Goal: Task Accomplishment & Management: Complete application form

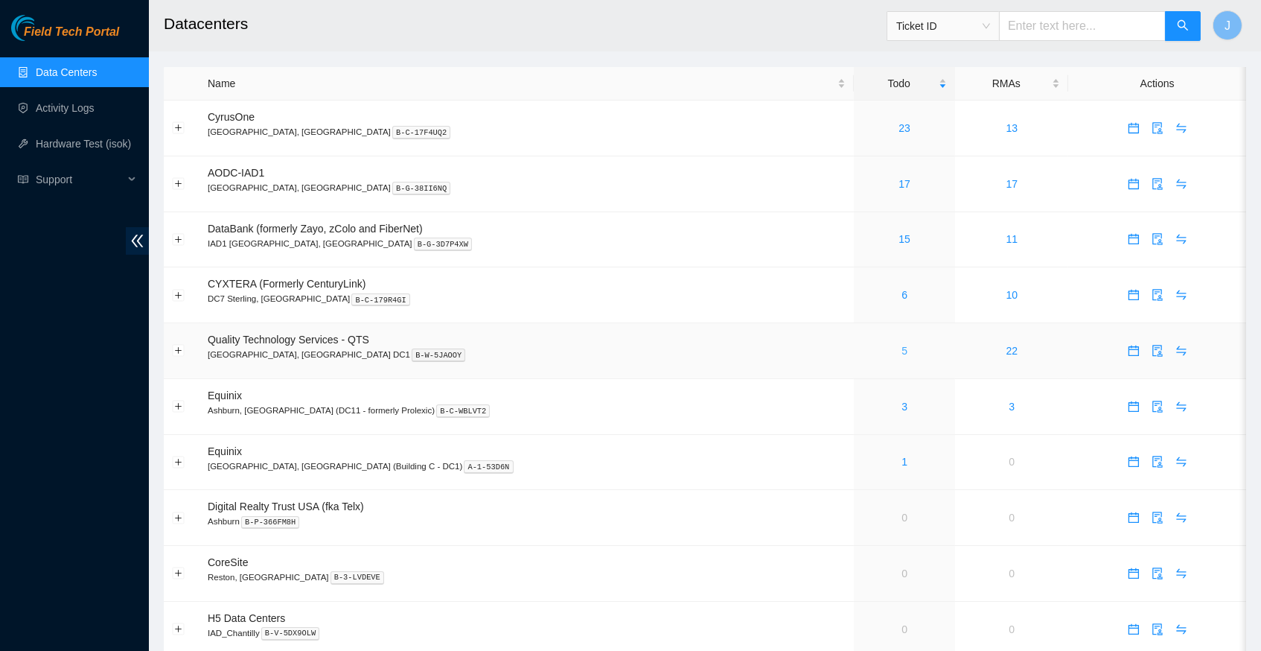
click at [901, 348] on link "5" at bounding box center [904, 351] width 6 height 12
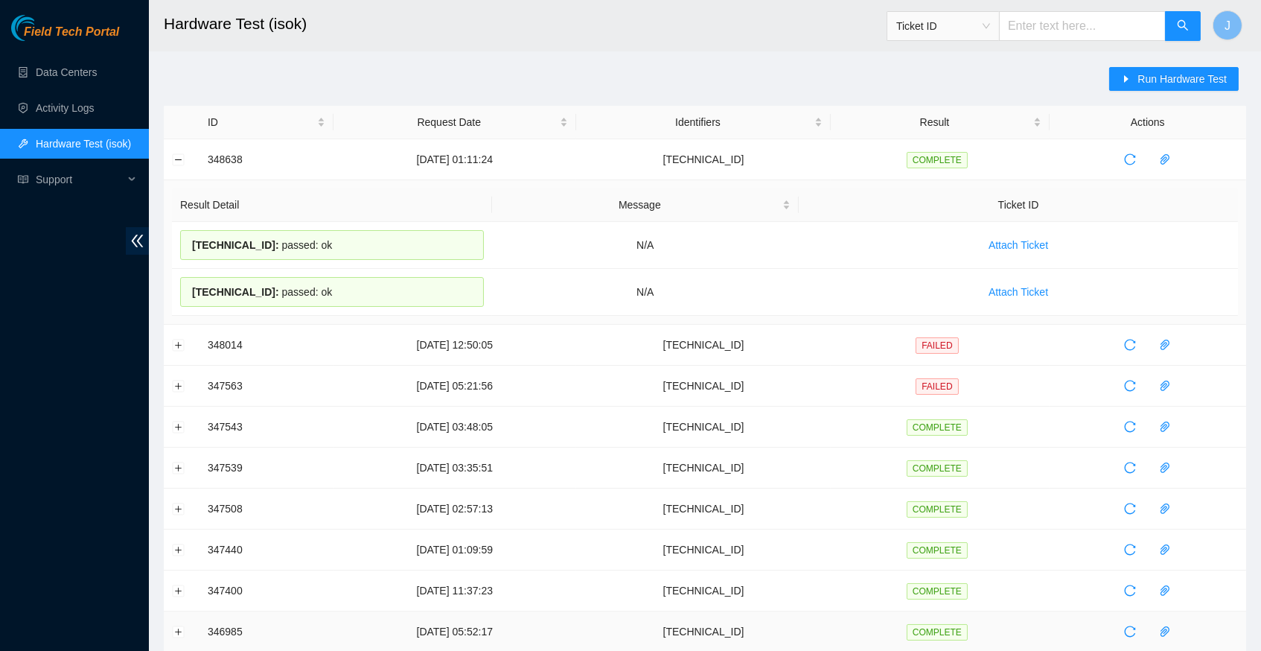
click at [465, 83] on div "Run Hardware Test ID Request Date Identifiers Result Actions 348638 09-10-2025 …" at bounding box center [705, 608] width 1082 height 1083
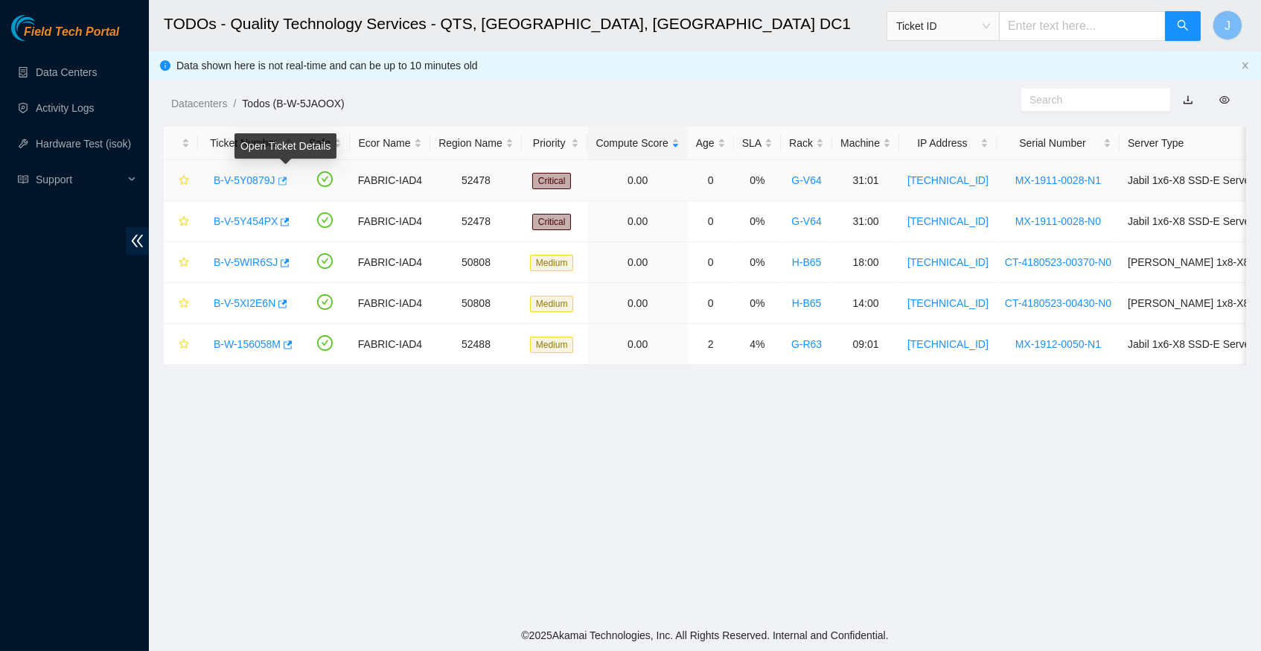
click at [287, 177] on icon "button" at bounding box center [282, 180] width 9 height 8
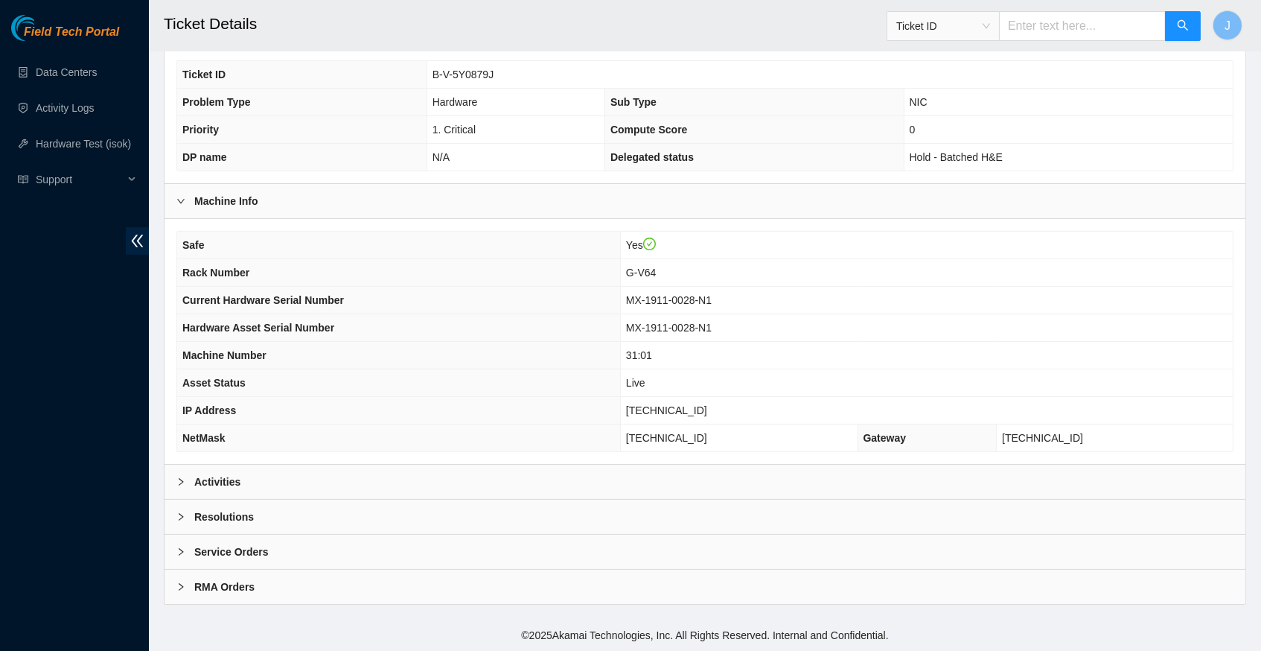
scroll to position [345, 0]
click at [186, 482] on div at bounding box center [185, 481] width 18 height 16
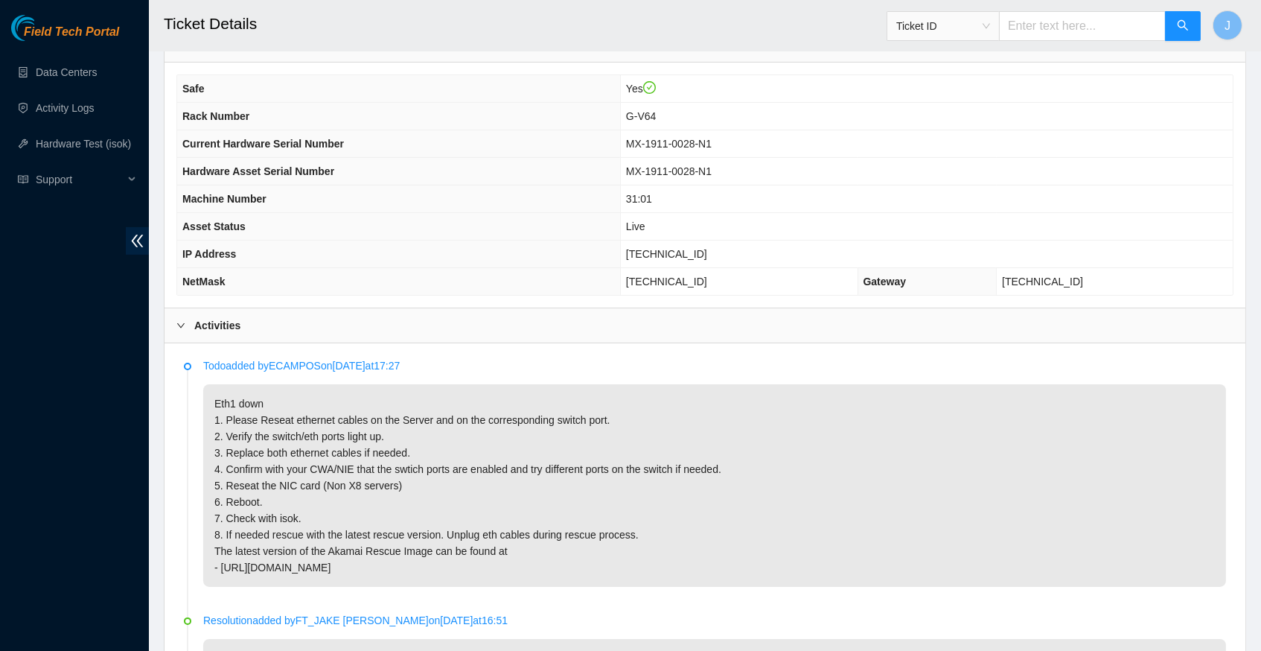
scroll to position [497, 0]
click at [658, 261] on span "[TECHNICAL_ID]" at bounding box center [666, 256] width 81 height 12
copy span "[TECHNICAL_ID]"
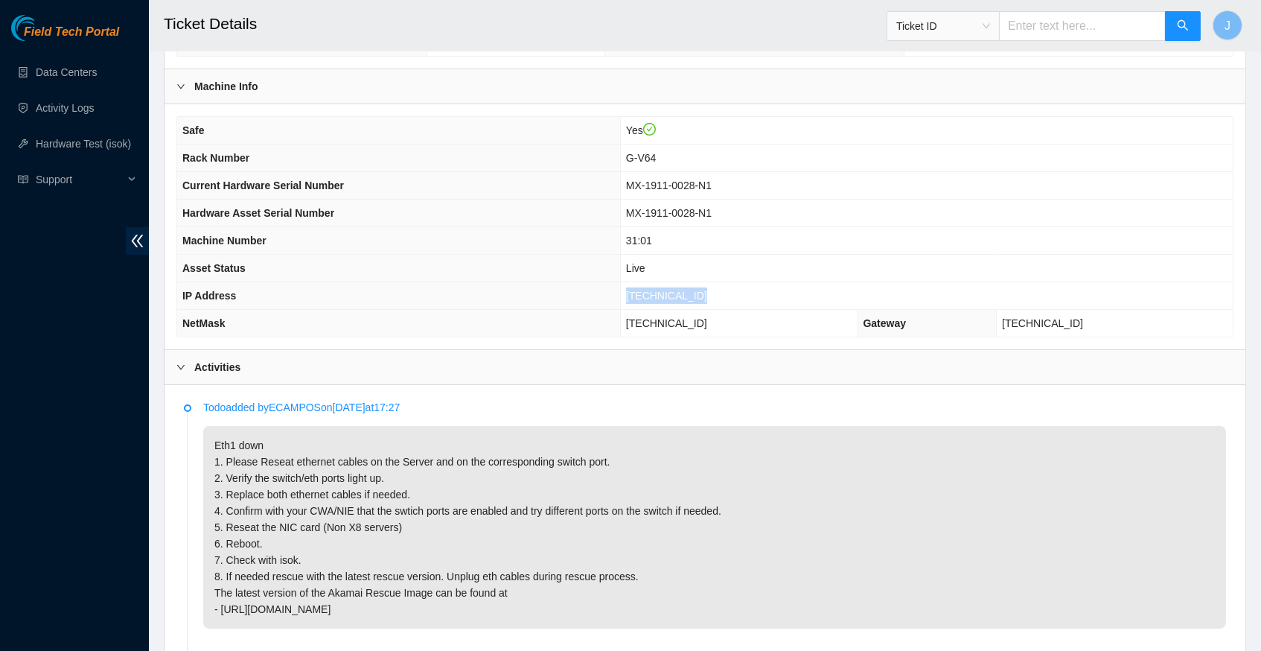
scroll to position [458, 0]
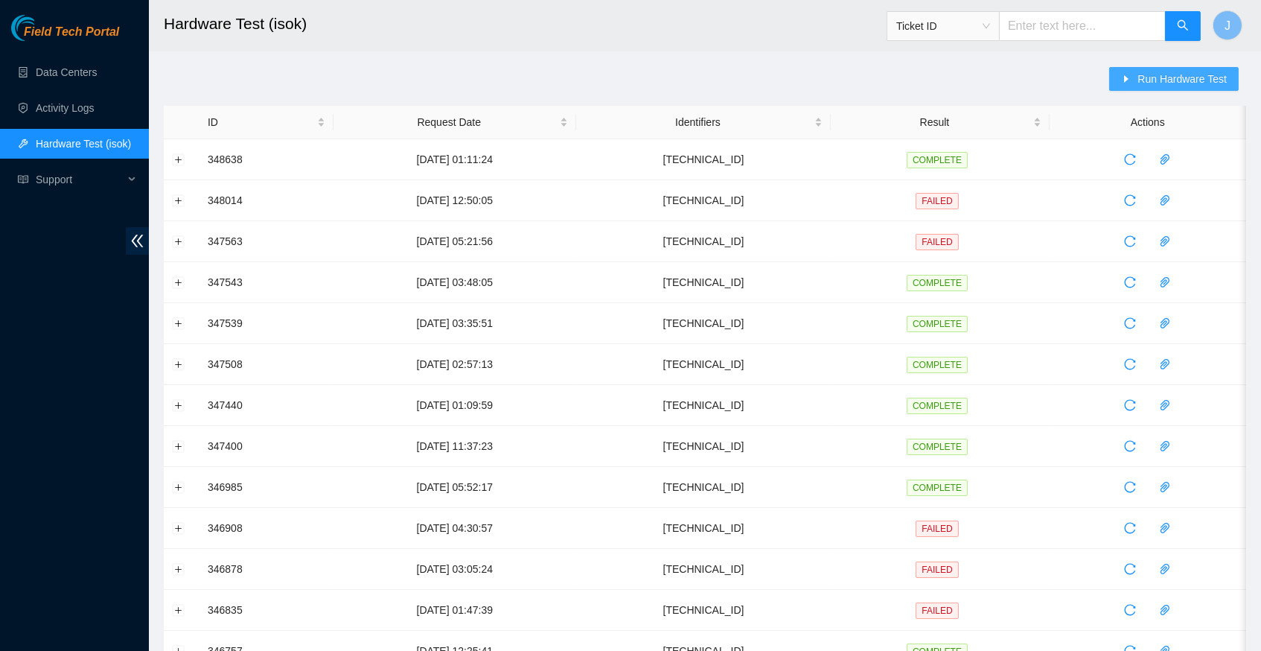
click at [1148, 73] on span "Run Hardware Test" at bounding box center [1181, 79] width 89 height 16
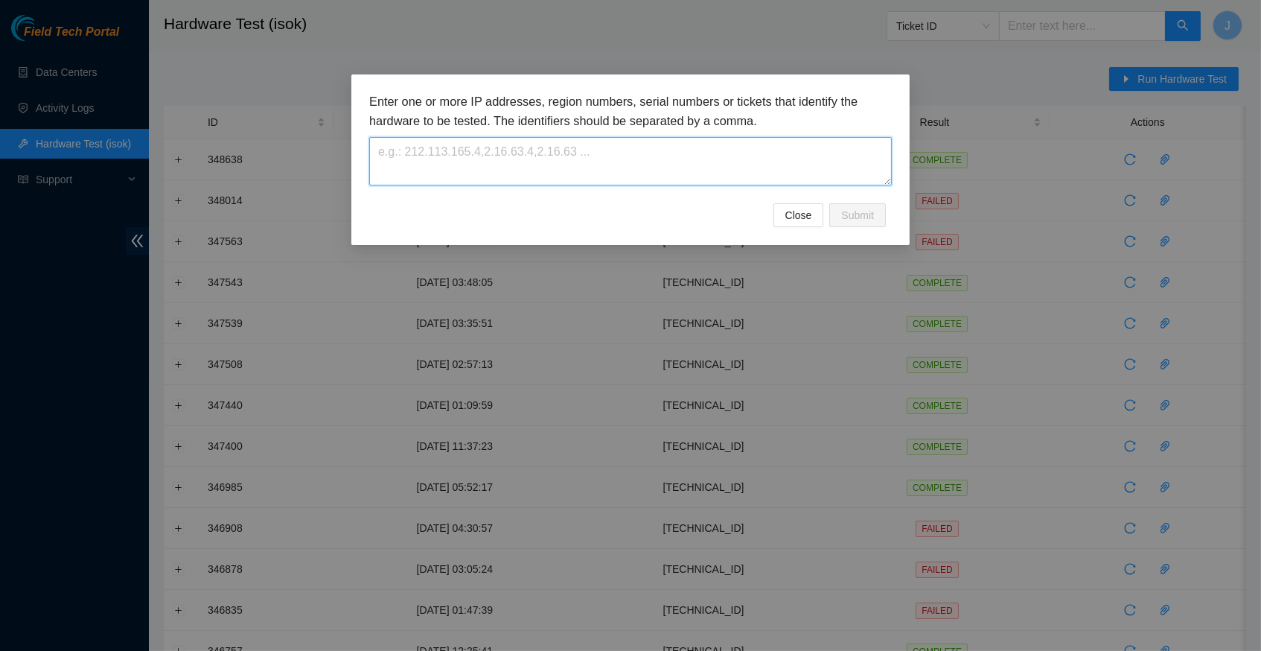
click at [510, 157] on textarea at bounding box center [630, 161] width 523 height 48
paste textarea "23.199.252.193"
type textarea "23.199.252.193"
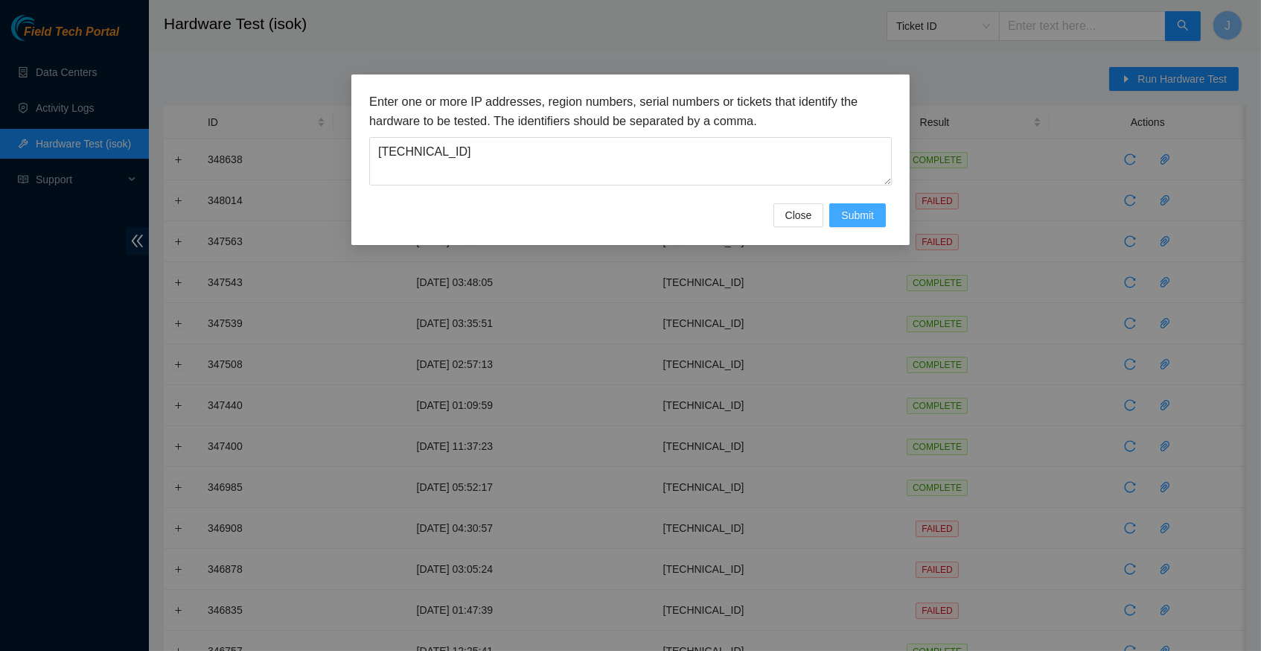
click at [857, 214] on span "Submit" at bounding box center [857, 215] width 33 height 16
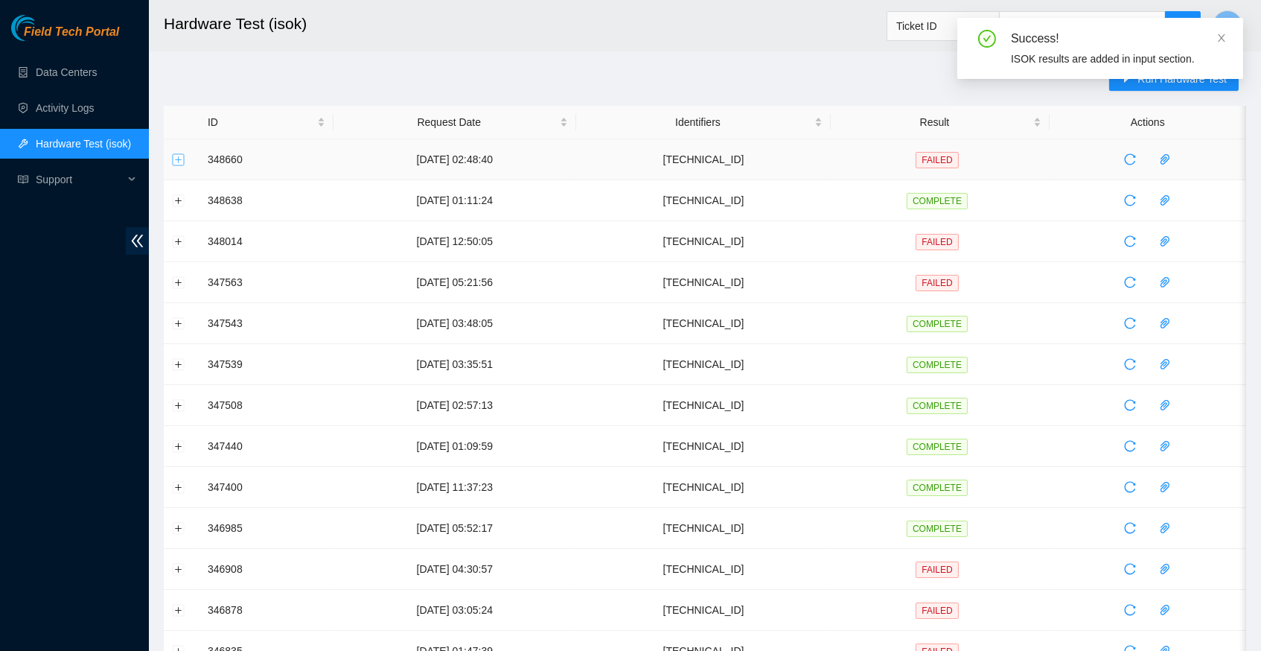
click at [179, 160] on button "Expand row" at bounding box center [179, 159] width 12 height 12
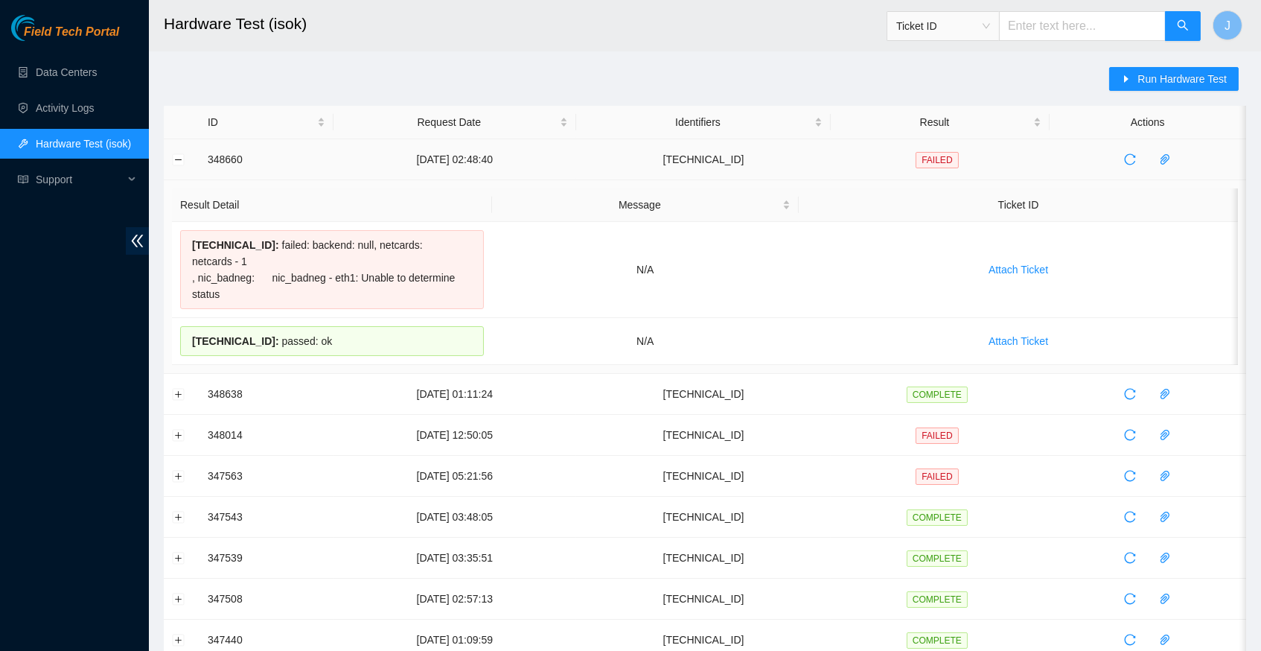
drag, startPoint x: 361, startPoint y: 341, endPoint x: 204, endPoint y: 162, distance: 238.4
click at [204, 162] on tbody "348660 09-10-2025 02:48:40 23.199.252.193 FAILED Result Detail Message Ticket I…" at bounding box center [705, 645] width 1082 height 1012
copy tbody "348660 09-10-2025 02:48:40 23.199.252.193 FAILED Result Detail Message Ticket I…"
click at [755, 73] on div "Run Hardware Test ID Request Date Identifiers Result Actions 348660 09-10-2025 …" at bounding box center [705, 633] width 1082 height 1132
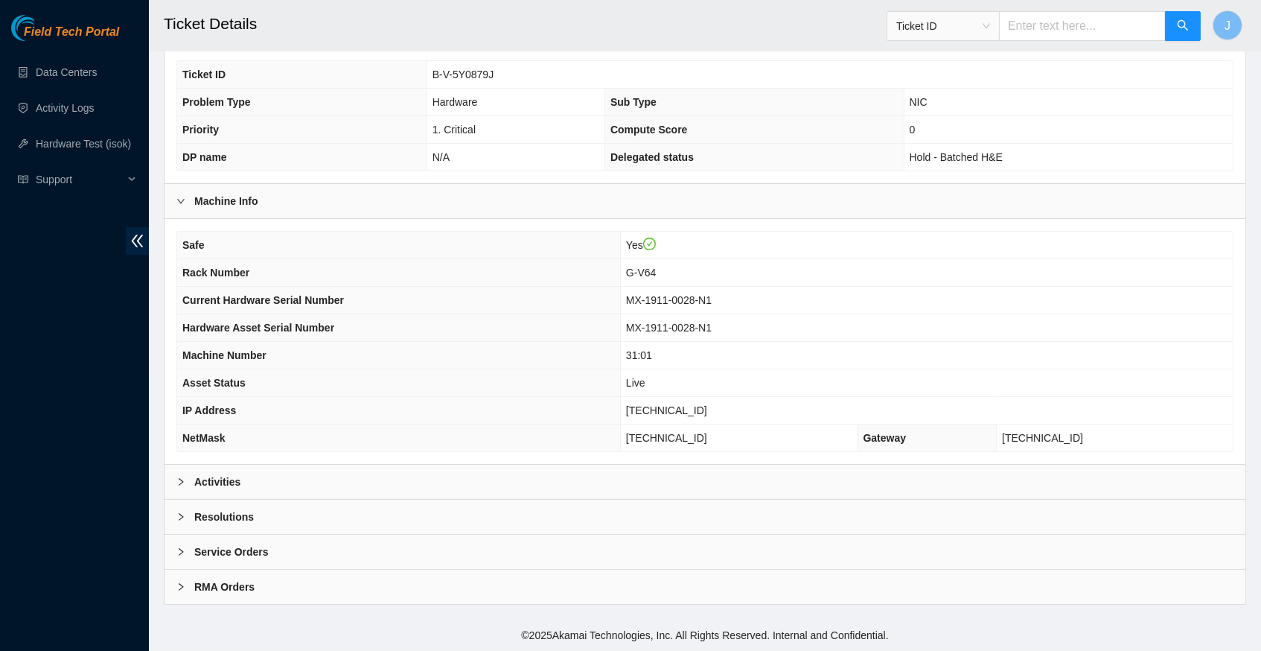
scroll to position [345, 0]
click at [181, 480] on icon "right" at bounding box center [180, 481] width 9 height 9
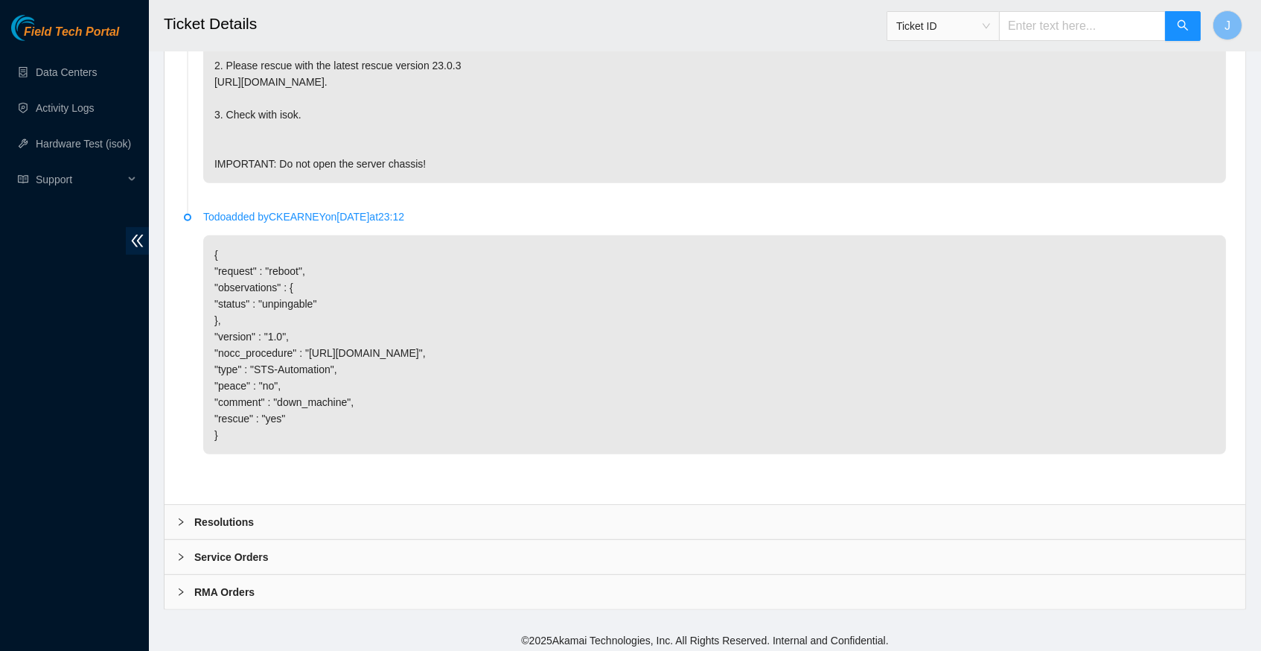
scroll to position [1640, 0]
click at [182, 520] on icon "right" at bounding box center [180, 522] width 9 height 9
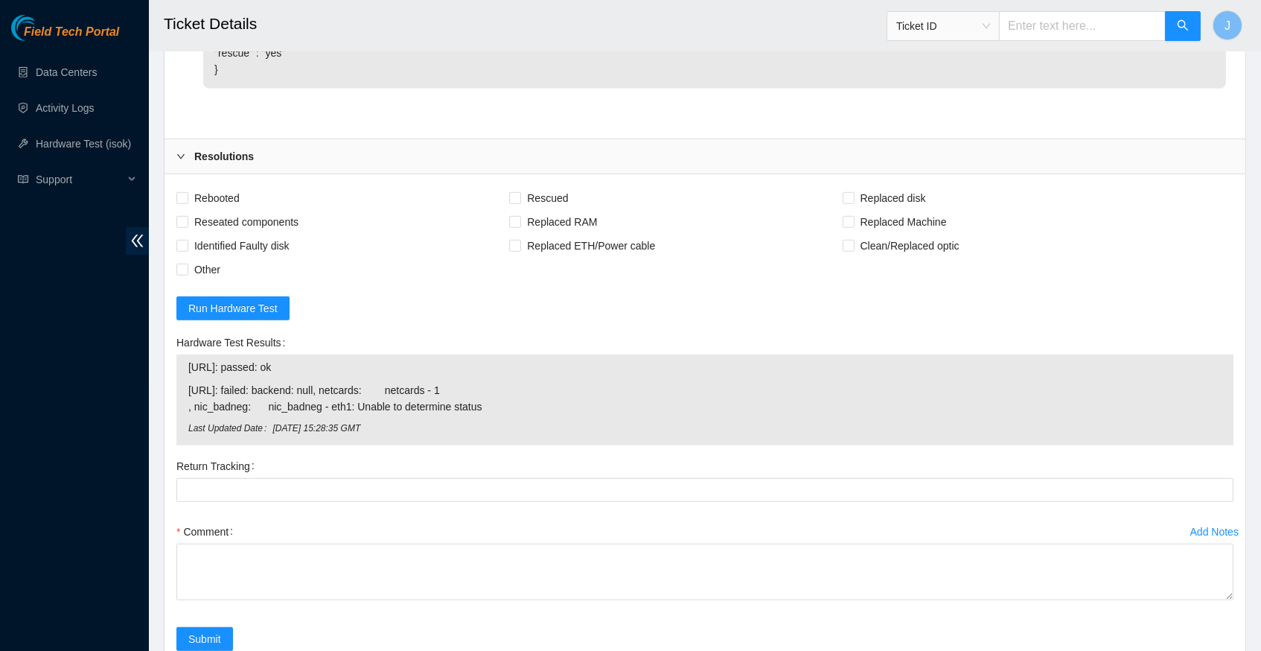
scroll to position [2010, 0]
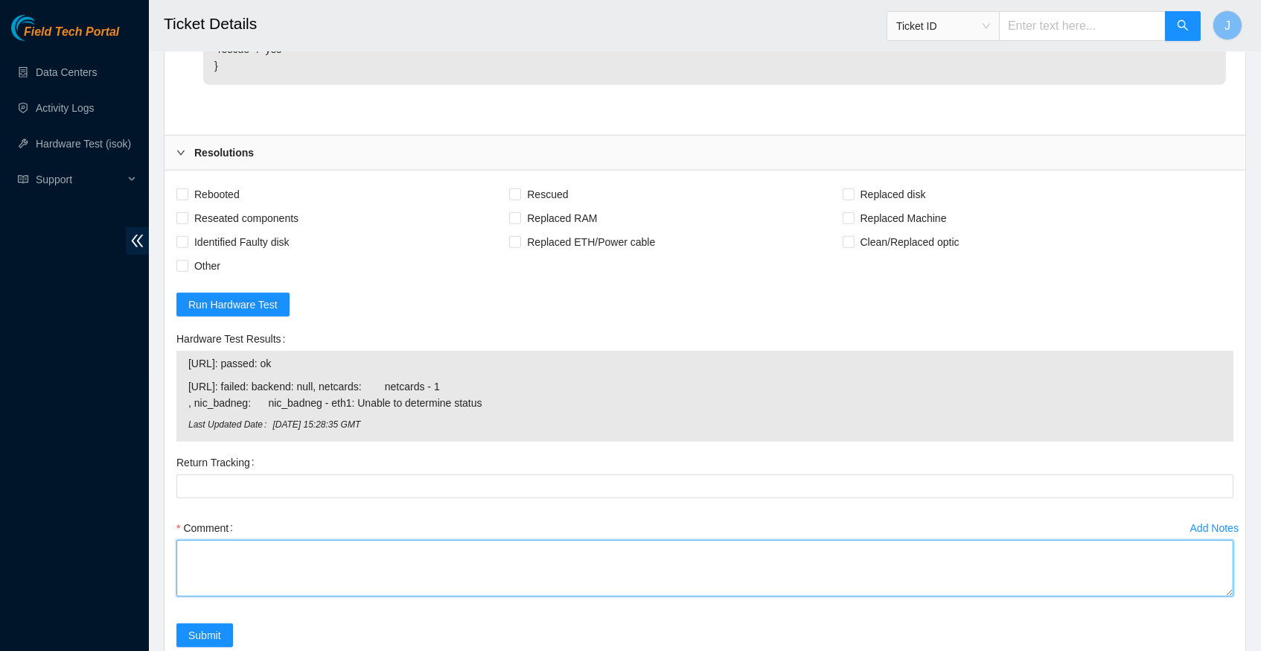
click at [296, 540] on textarea "Comment" at bounding box center [704, 568] width 1057 height 57
paste textarea "23.199.252.193"
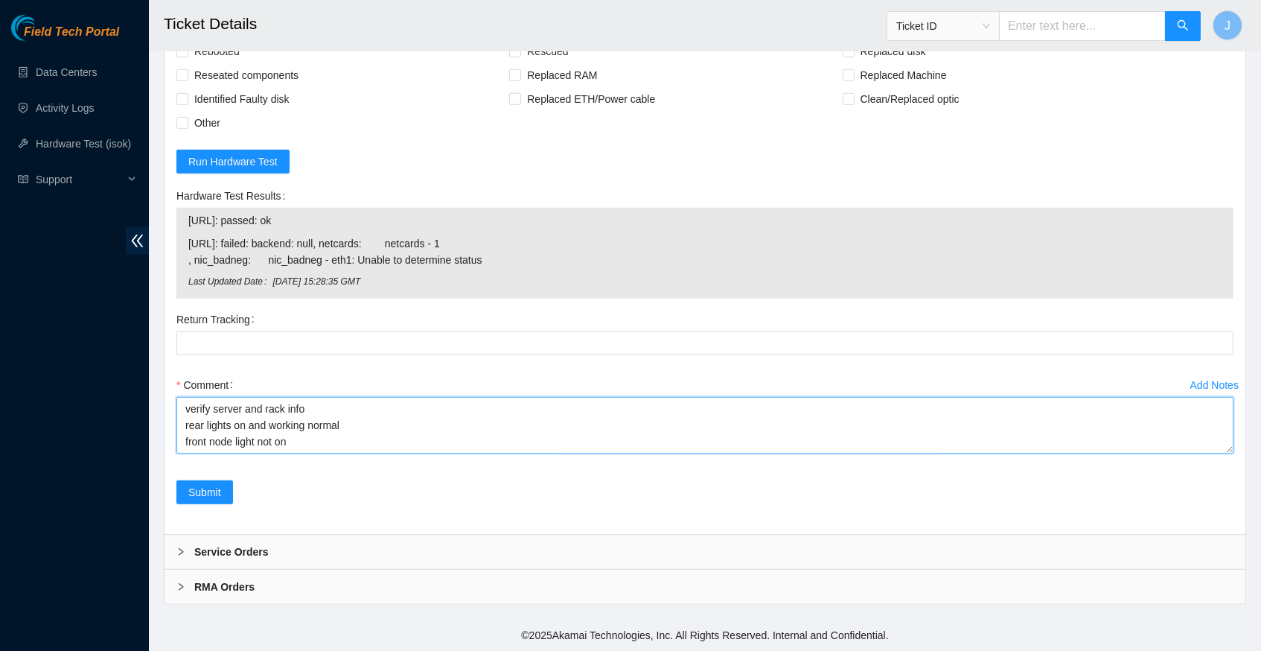
scroll to position [2258, 0]
click at [349, 397] on textarea "verify server and rack info rear lights on and working normal front node light …" at bounding box center [704, 425] width 1057 height 57
click at [357, 397] on textarea "verify server and rack info rear lights on and working normal front node light …" at bounding box center [704, 425] width 1057 height 57
click at [339, 440] on textarea "verify server and rack info rear lights on and working normal reseated ETH cabl…" at bounding box center [704, 425] width 1057 height 57
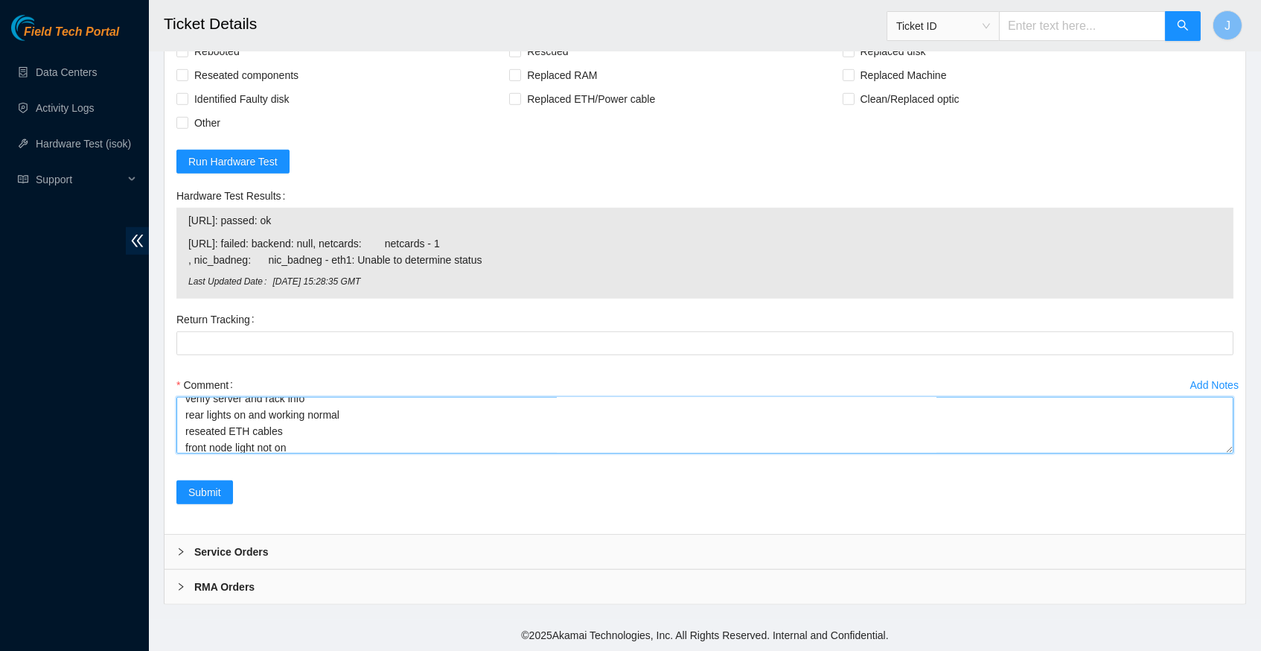
paste textarea "348660 09-10-2025 02:48:40 23.199.252.193 FAILED Result Detail Message Ticket I…"
type textarea "verify server and rack info rear lights on and working normal reseated ETH cabl…"
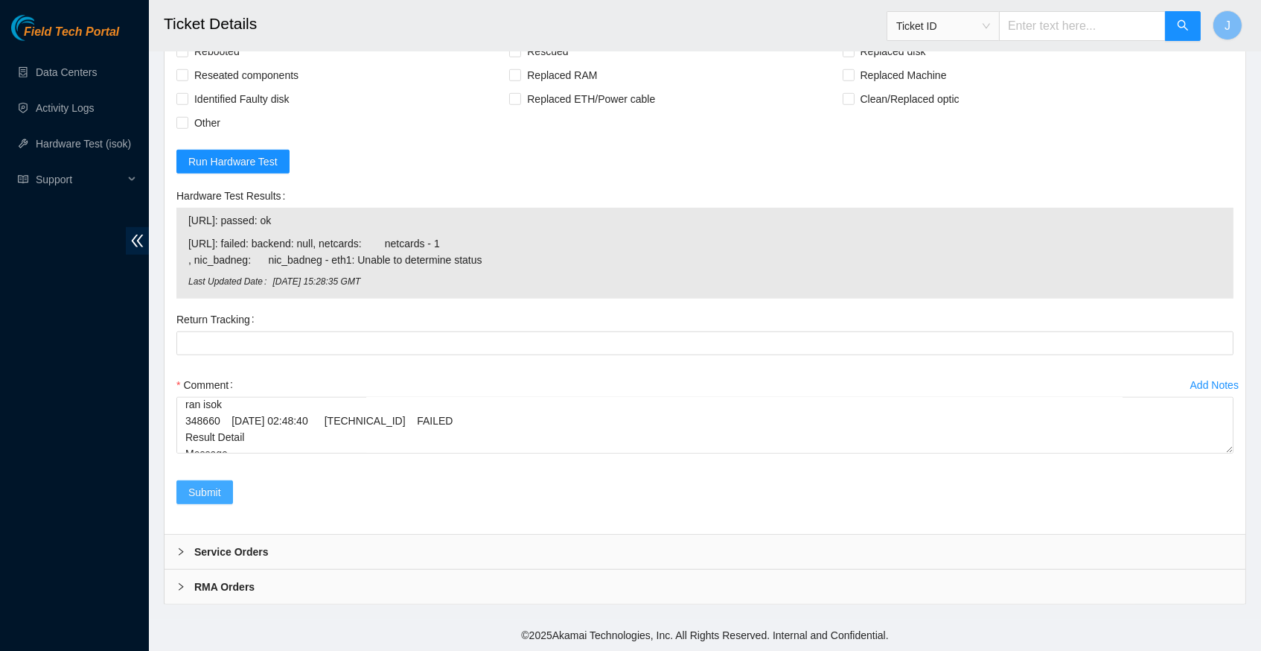
click at [212, 495] on span "Submit" at bounding box center [204, 492] width 33 height 16
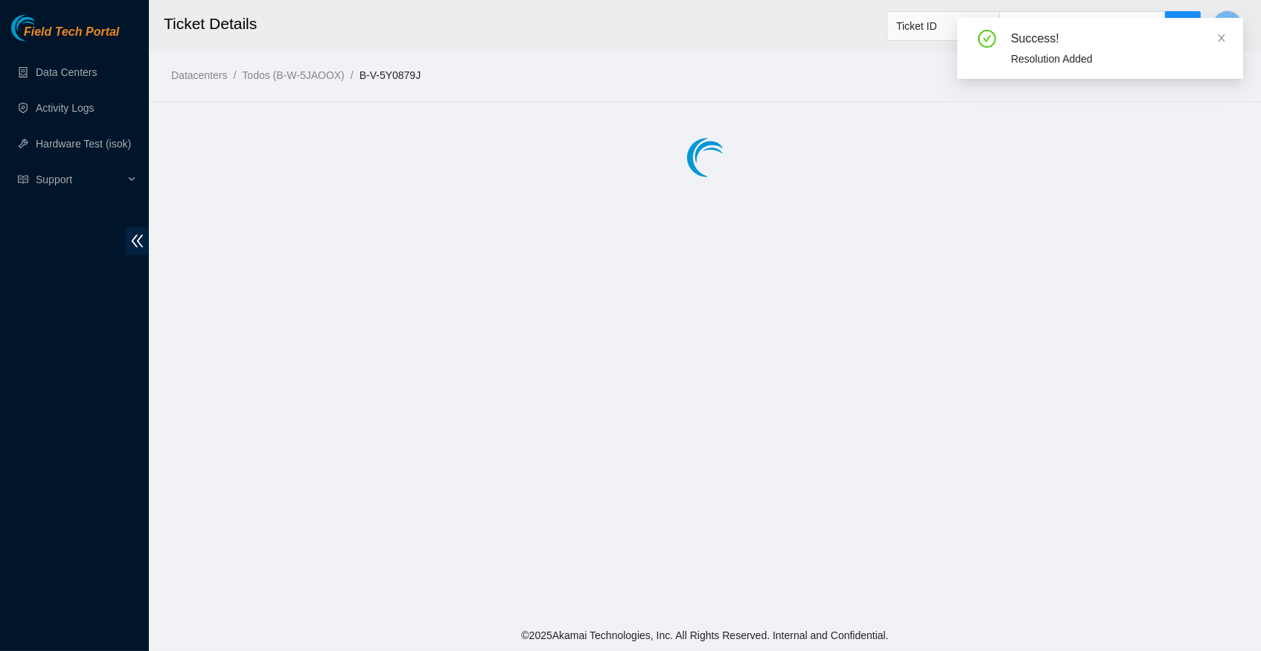
scroll to position [0, 0]
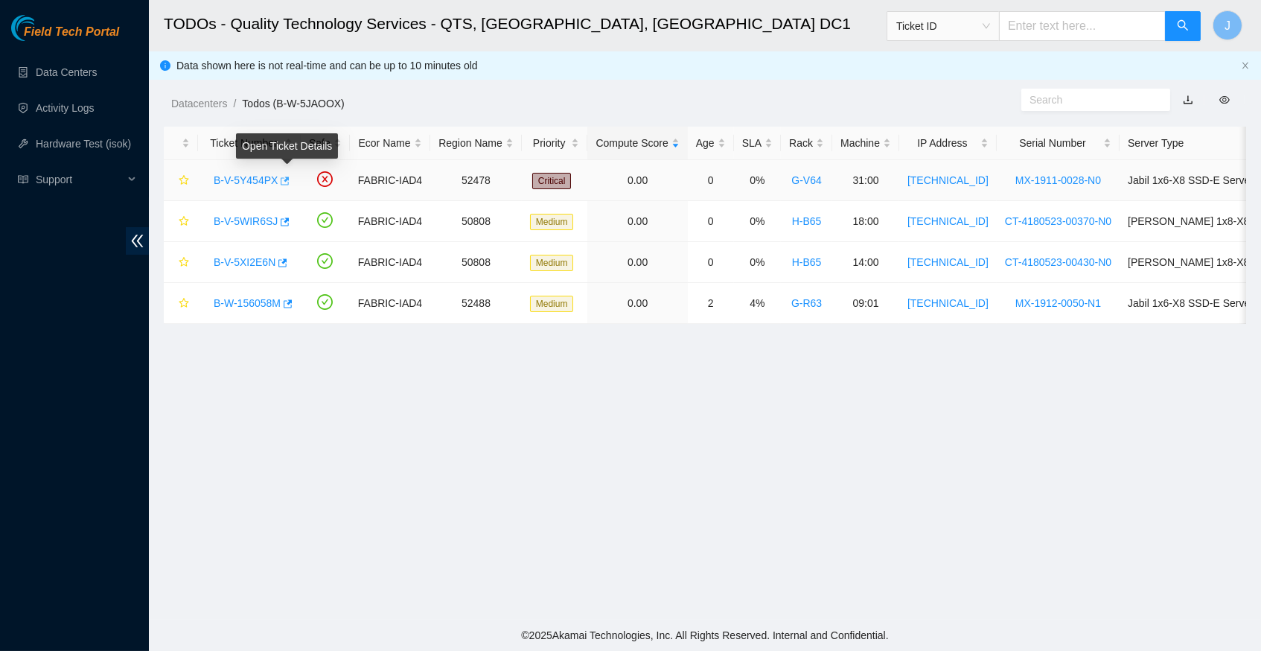
click at [289, 176] on icon "button" at bounding box center [283, 181] width 10 height 10
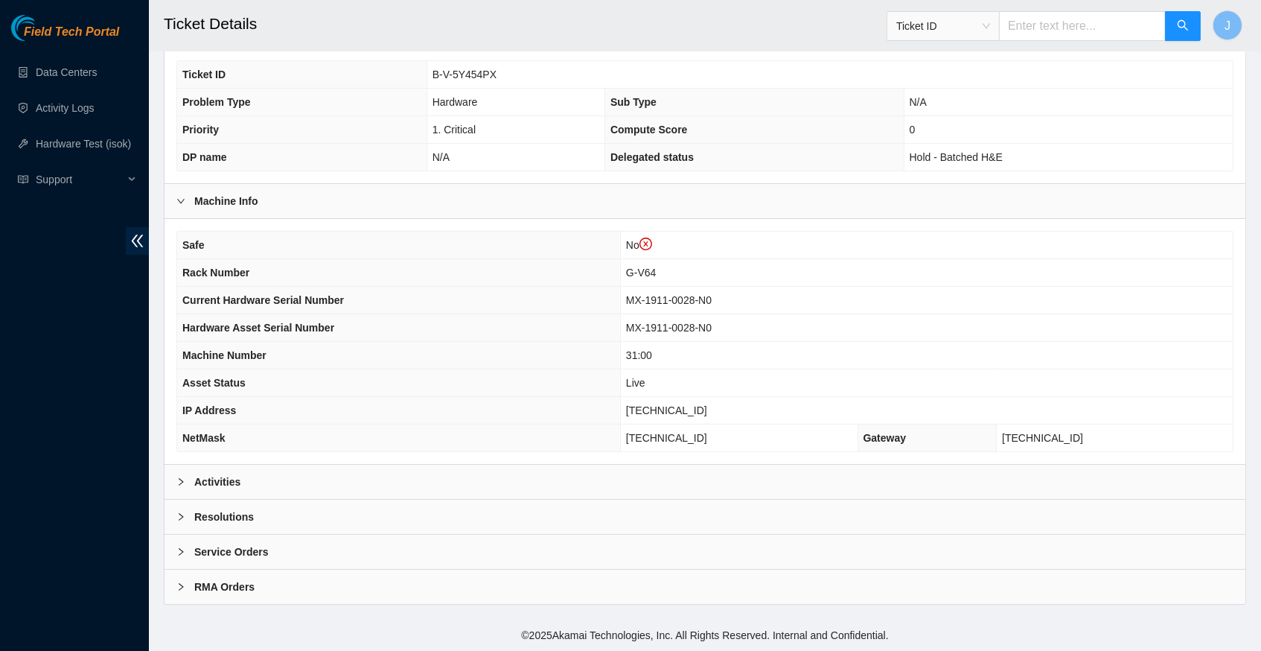
scroll to position [372, 0]
click at [181, 482] on icon "right" at bounding box center [181, 481] width 4 height 7
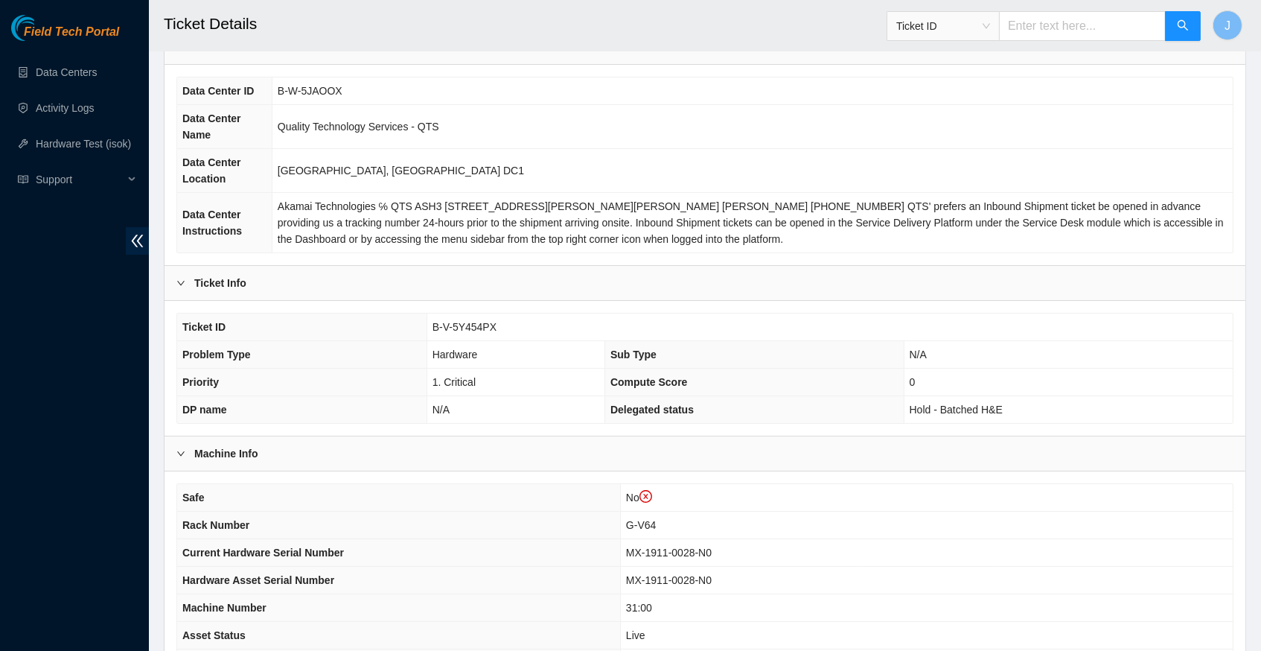
scroll to position [71, 0]
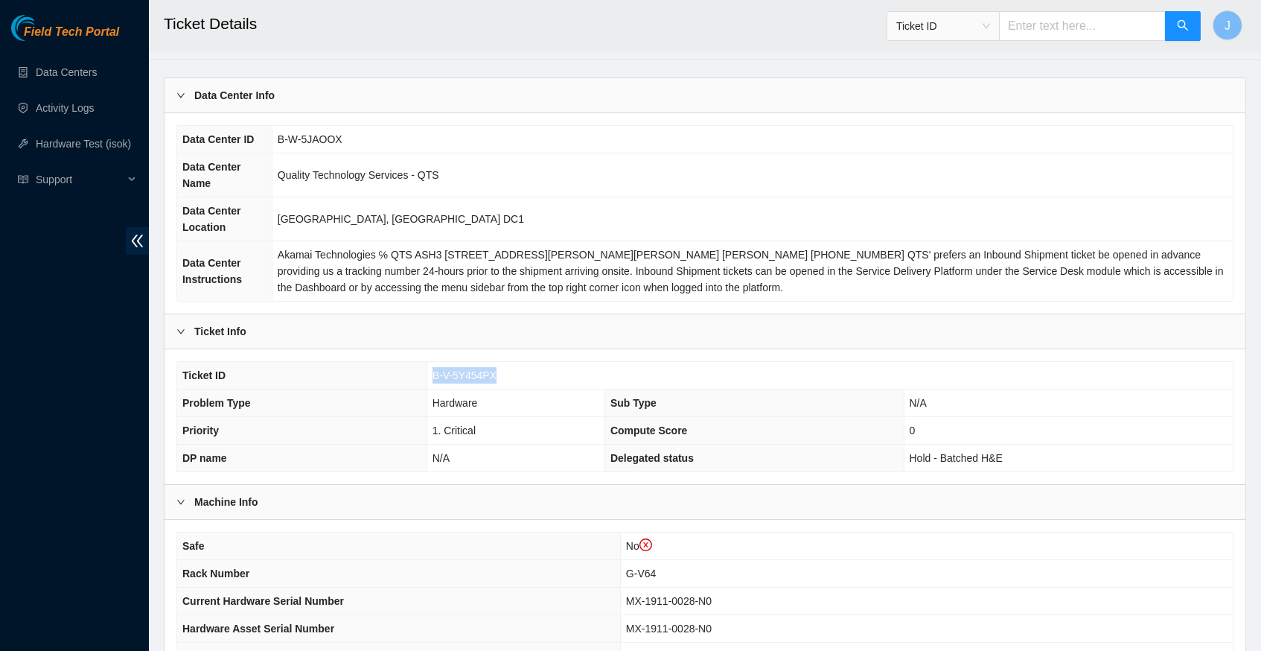
drag, startPoint x: 502, startPoint y: 384, endPoint x: 430, endPoint y: 386, distance: 71.5
click at [430, 386] on td "B-V-5Y454PX" at bounding box center [829, 376] width 806 height 28
copy span "B-V-5Y454PX"
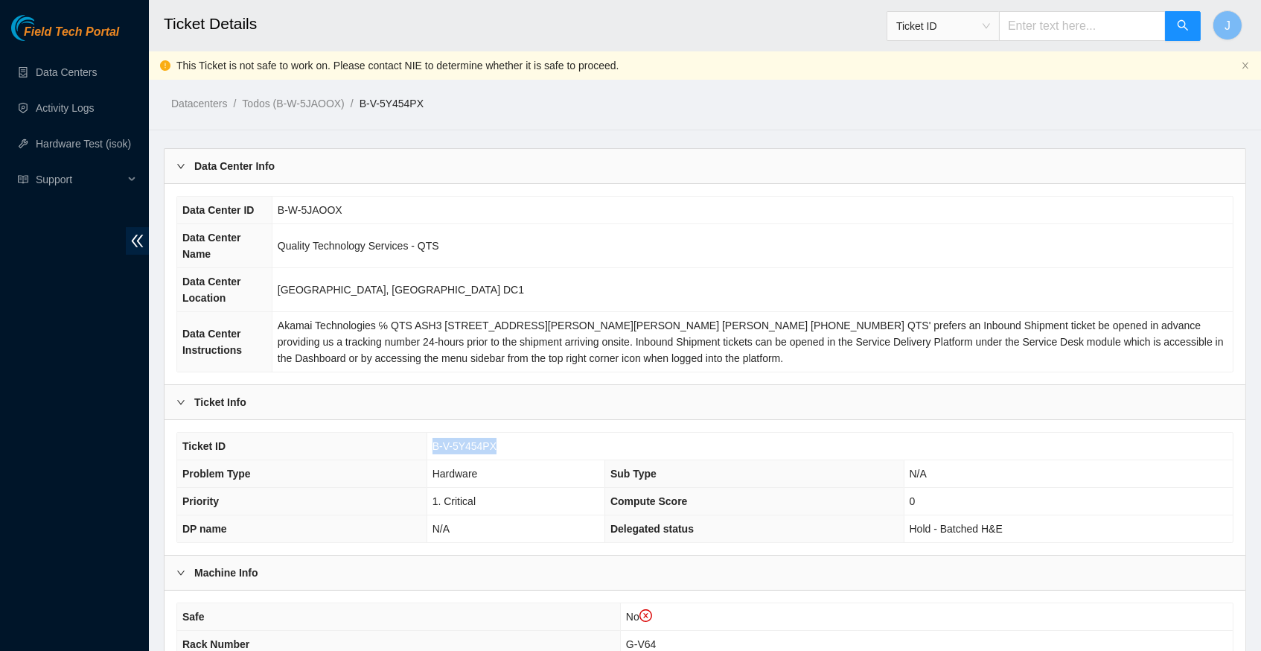
scroll to position [0, 0]
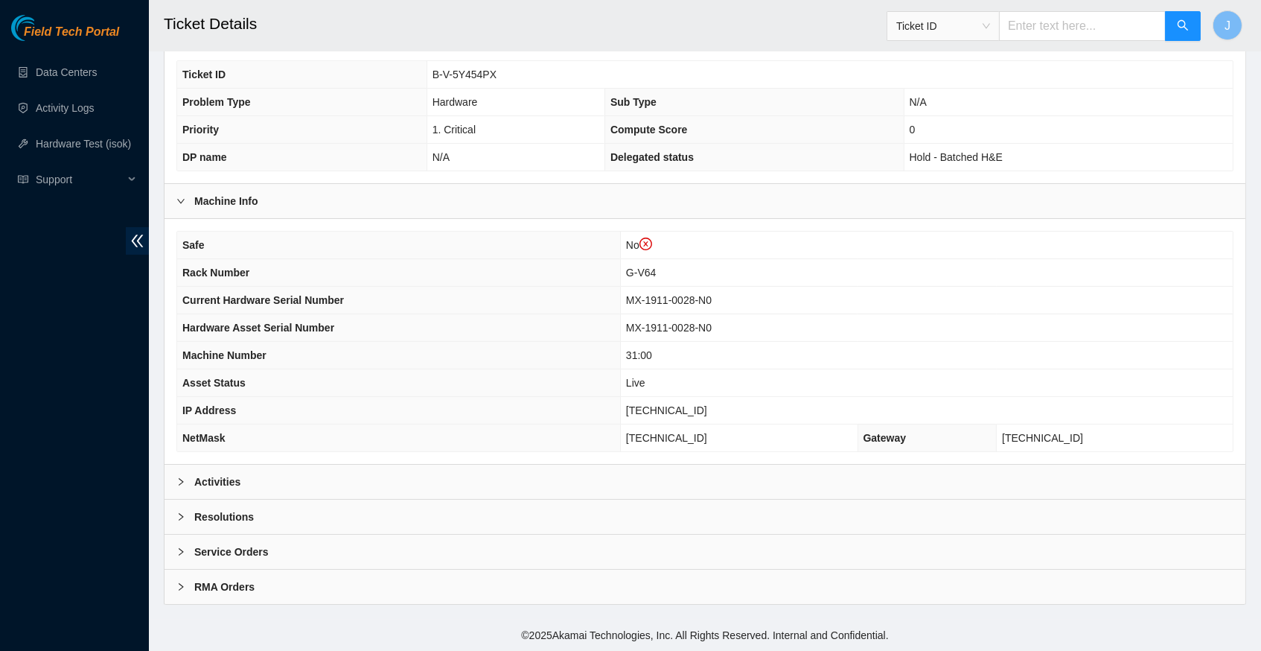
scroll to position [372, 0]
click at [178, 476] on div at bounding box center [185, 481] width 18 height 16
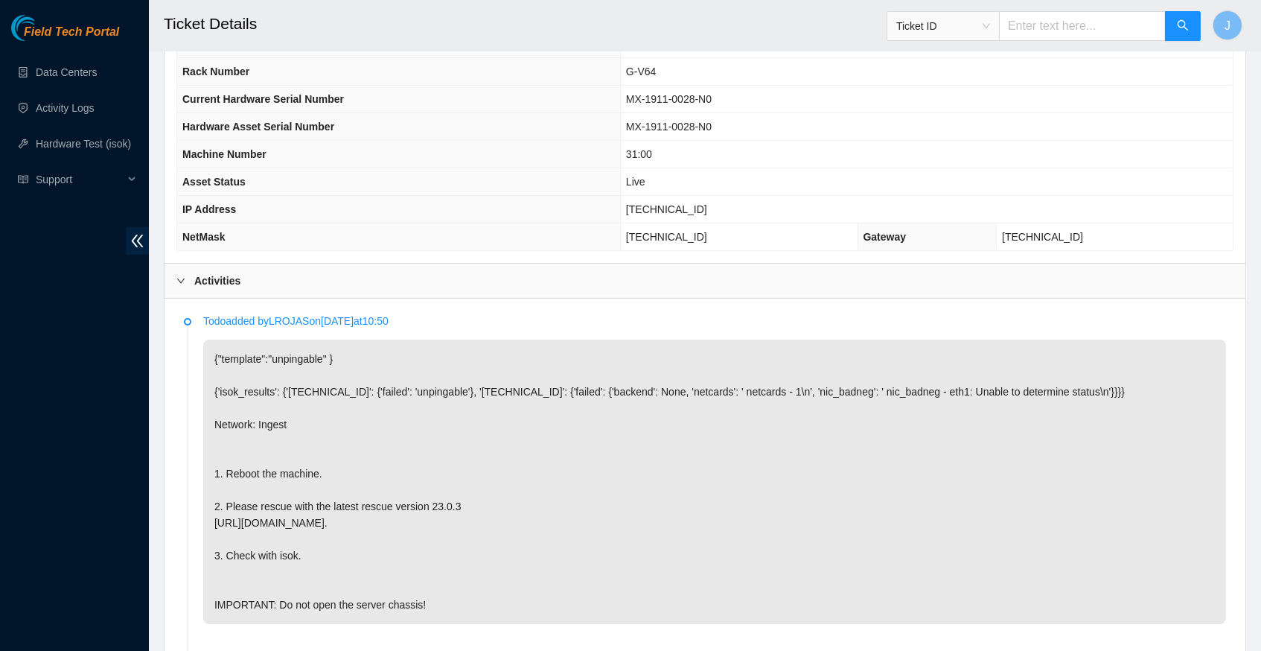
scroll to position [549, 0]
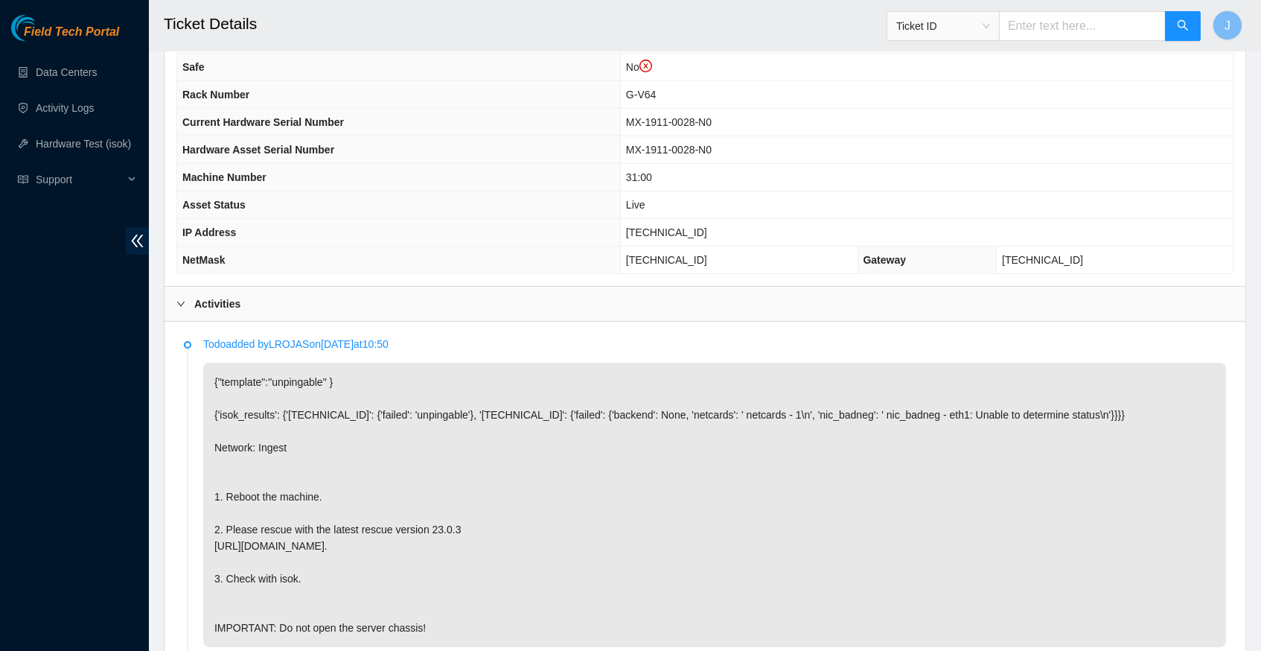
click at [656, 234] on span "[TECHNICAL_ID]" at bounding box center [666, 232] width 81 height 12
copy span "[TECHNICAL_ID]"
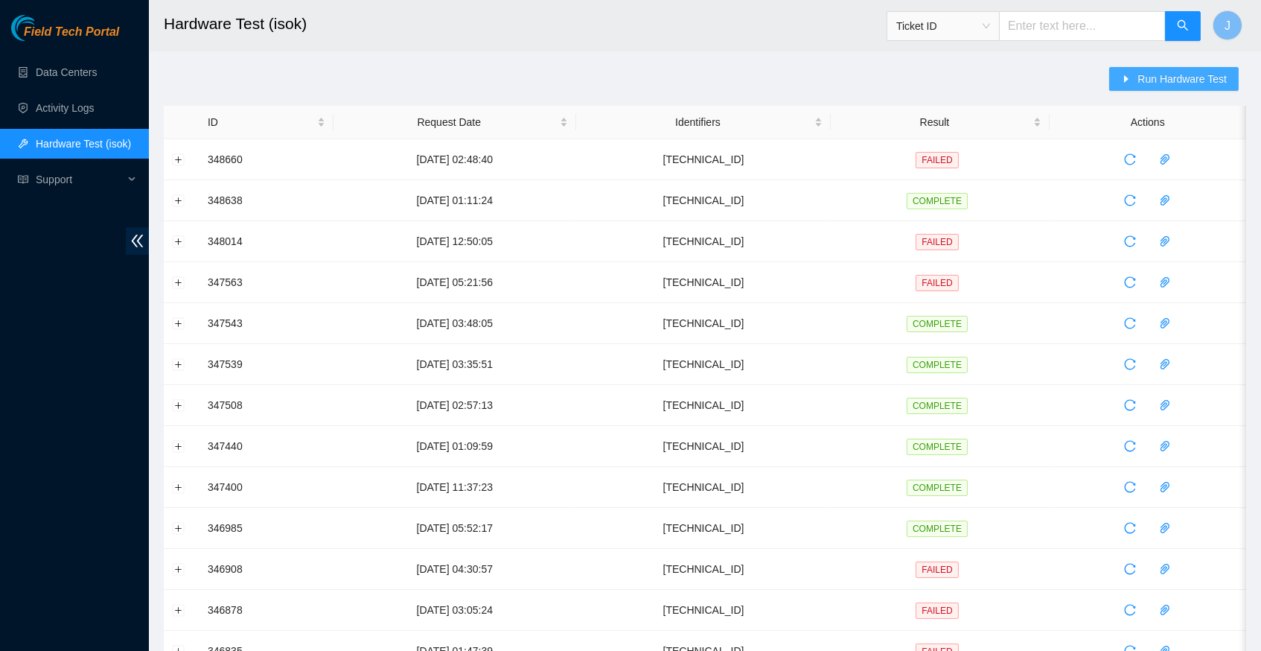
click at [1154, 80] on span "Run Hardware Test" at bounding box center [1181, 79] width 89 height 16
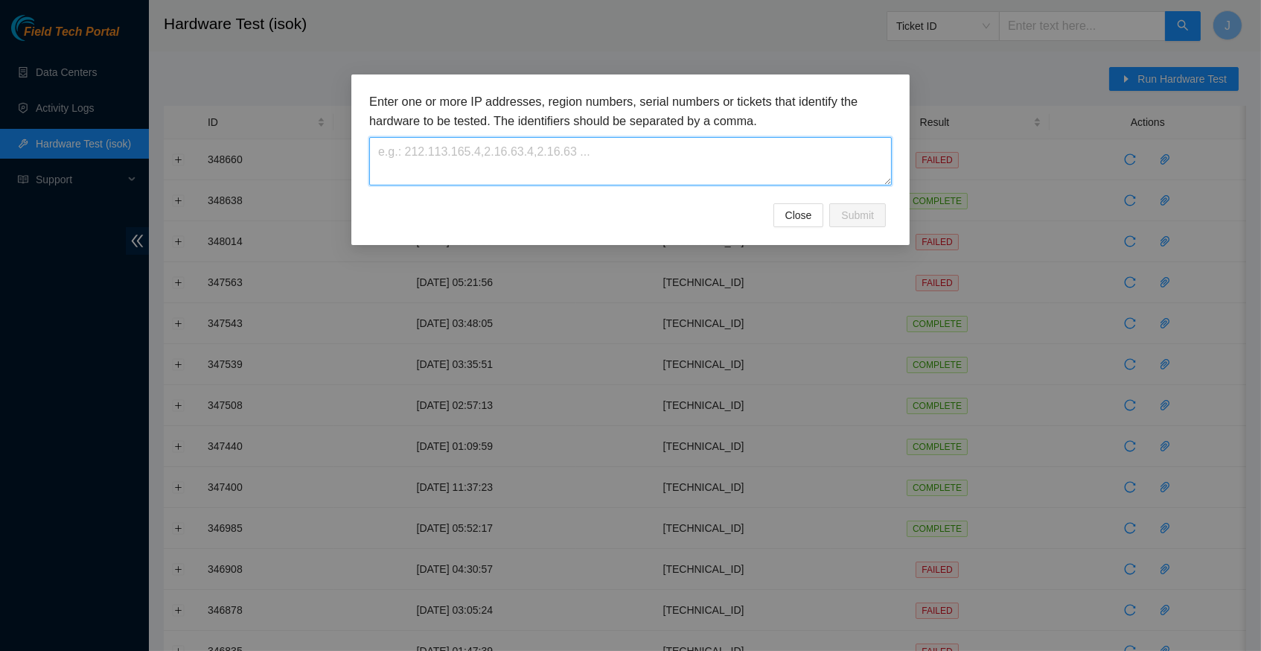
click at [584, 162] on textarea at bounding box center [630, 161] width 523 height 48
paste textarea "[TECHNICAL_ID]"
type textarea "[TECHNICAL_ID]"
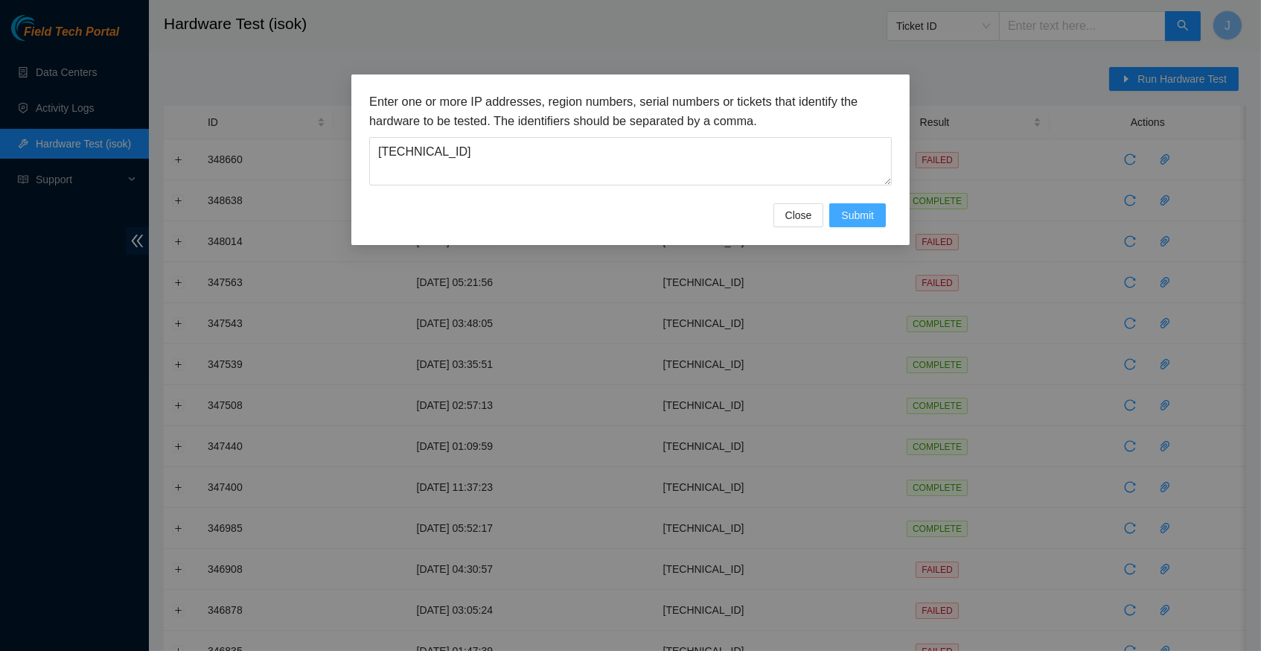
click at [869, 225] on button "Submit" at bounding box center [857, 215] width 57 height 24
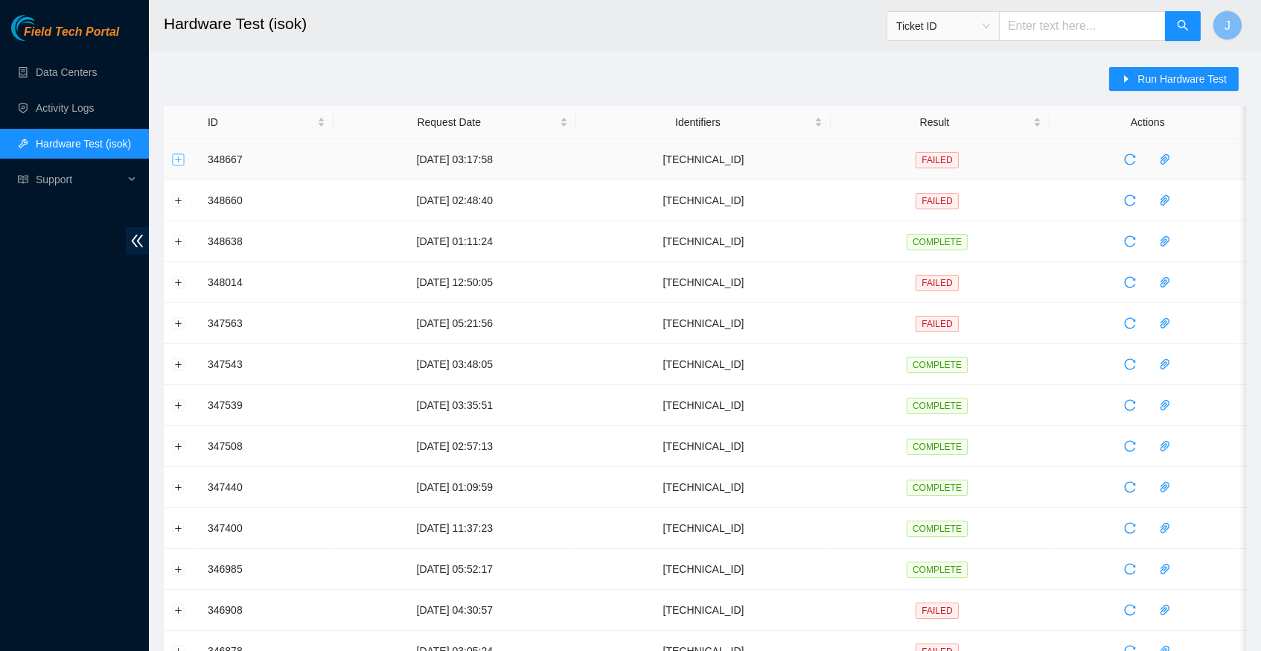
click at [178, 159] on button "Expand row" at bounding box center [179, 159] width 12 height 12
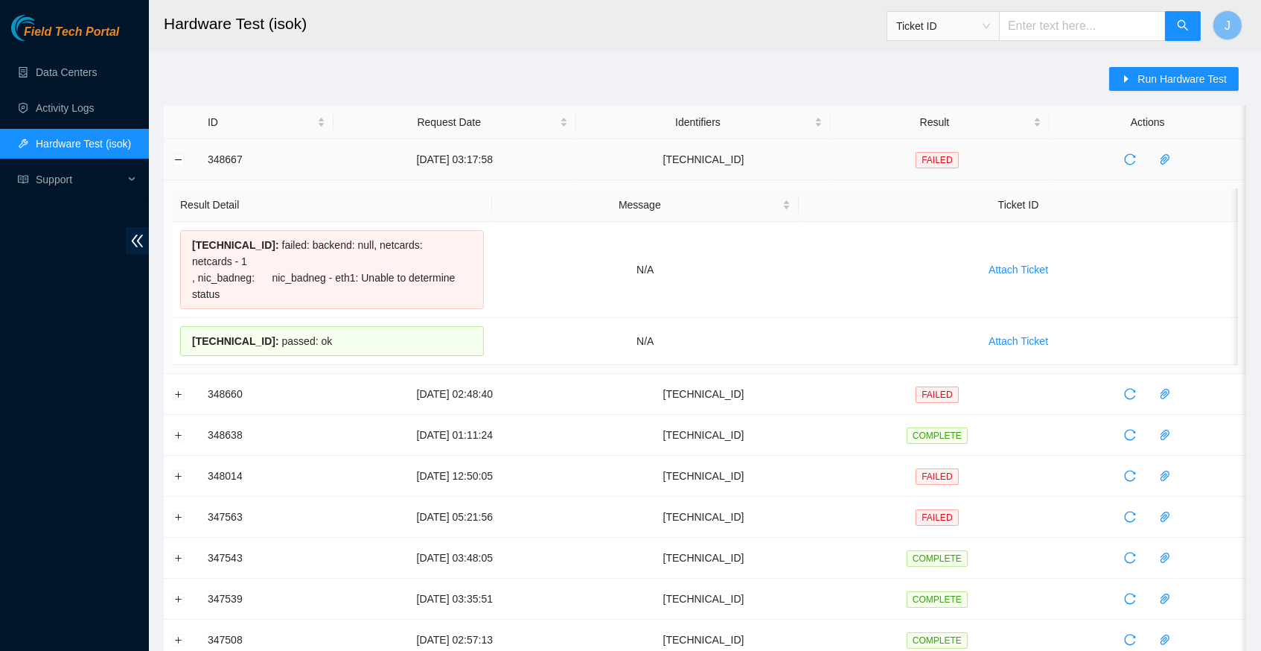
drag, startPoint x: 351, startPoint y: 331, endPoint x: 207, endPoint y: 162, distance: 222.3
click at [207, 162] on tbody "348667 09-10-2025 03:17:58 23.199.252.192 FAILED Result Detail Message Ticket I…" at bounding box center [705, 645] width 1082 height 1012
copy tbody "348667 09-10-2025 03:17:58 23.199.252.192 FAILED Result Detail Message Ticket I…"
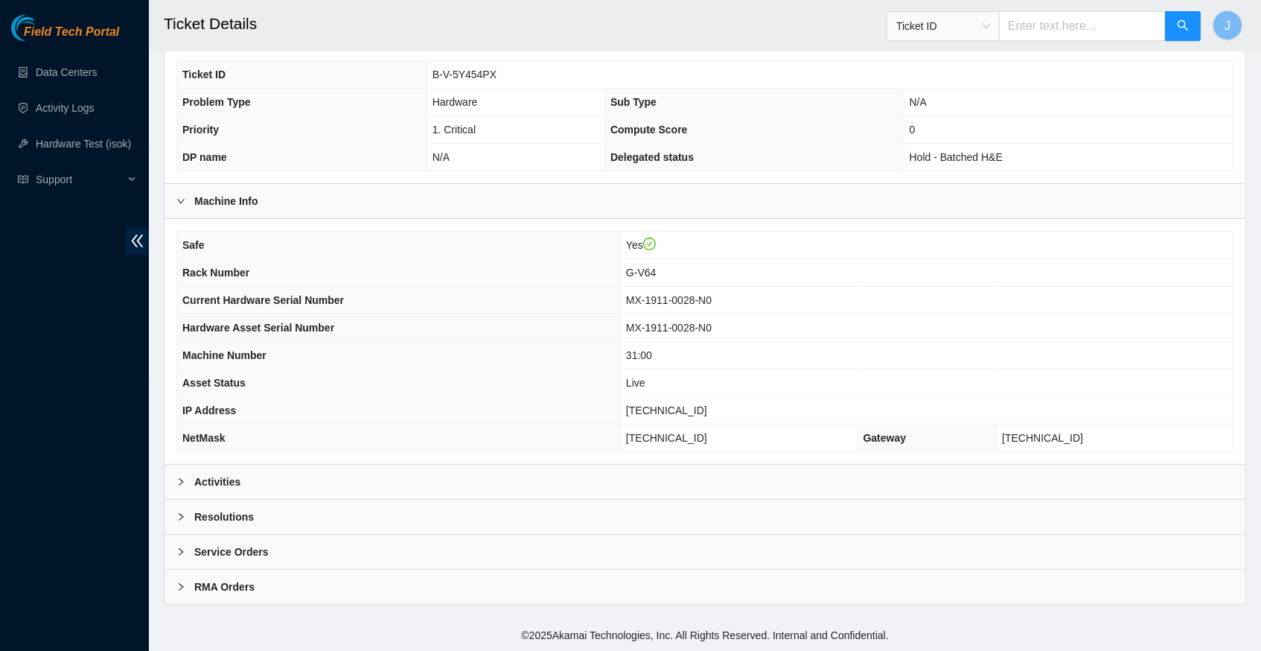
scroll to position [345, 0]
click at [180, 480] on icon "right" at bounding box center [180, 481] width 9 height 9
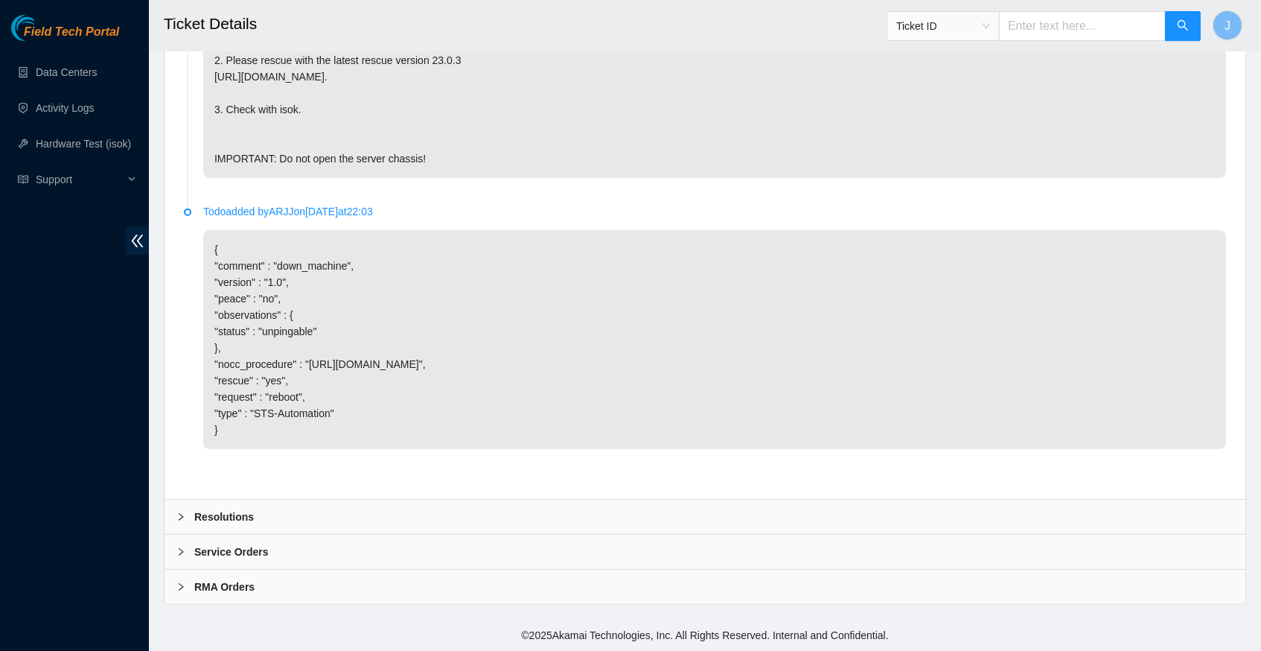
scroll to position [1004, 0]
click at [178, 518] on icon "right" at bounding box center [180, 516] width 9 height 9
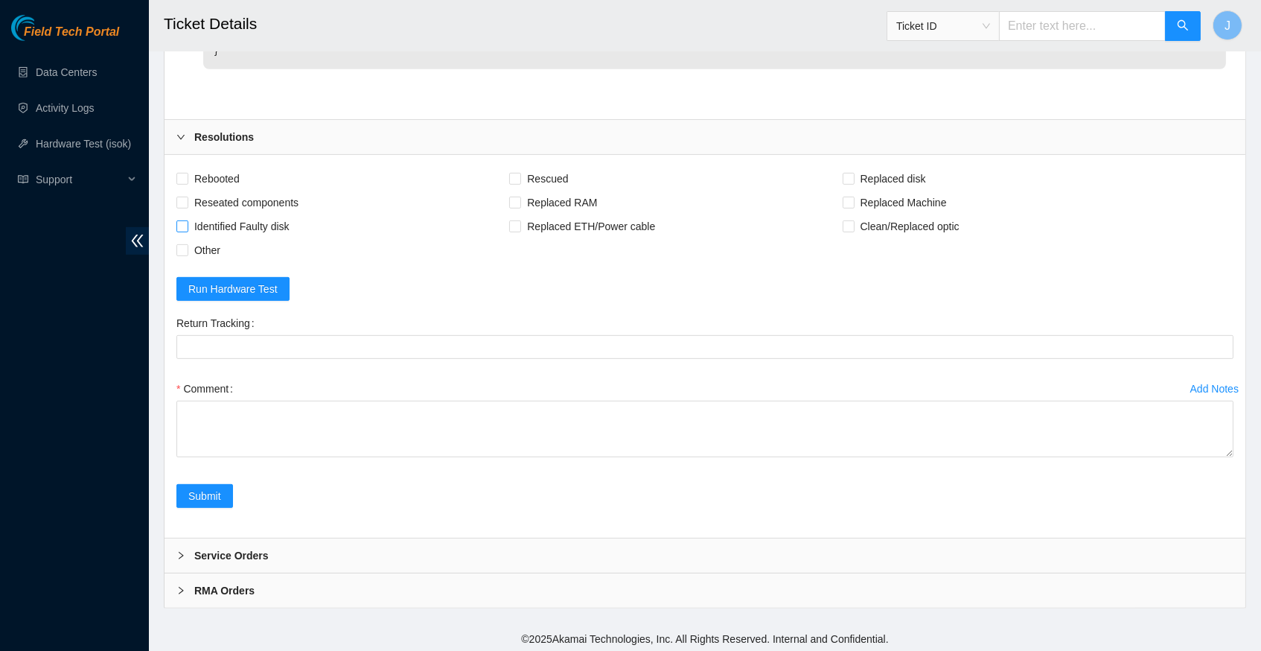
scroll to position [1386, 0]
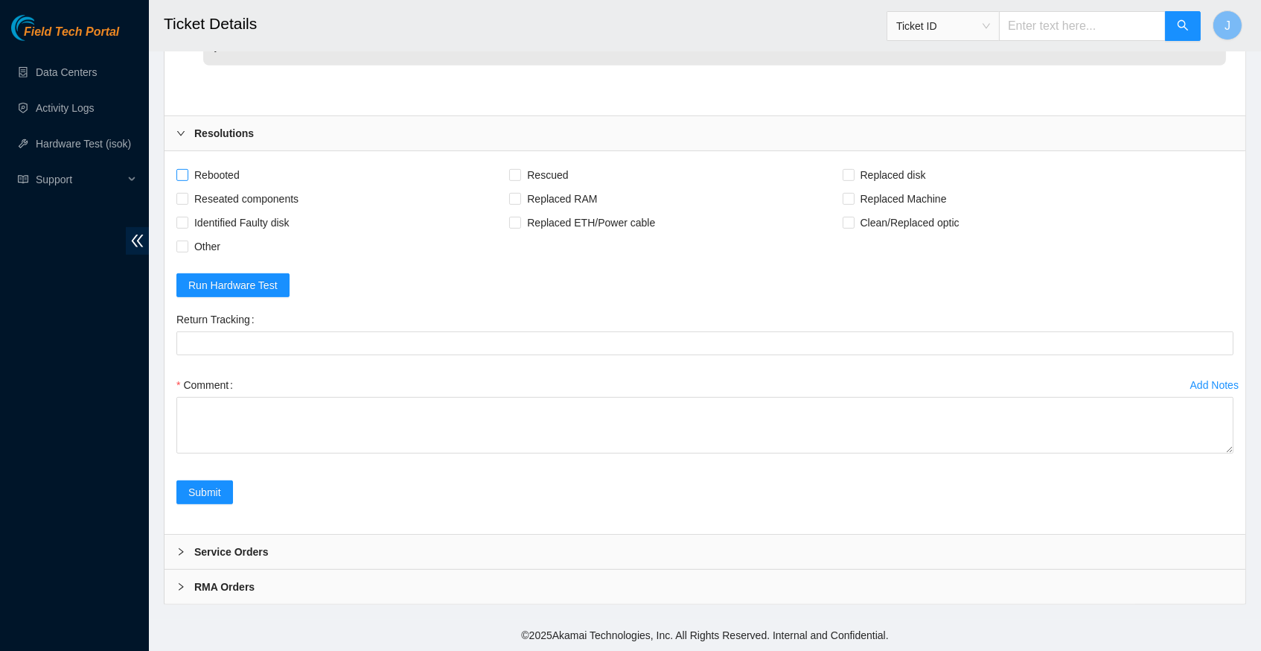
click at [187, 176] on span at bounding box center [182, 175] width 12 height 12
click at [187, 176] on input "Rebooted" at bounding box center [181, 174] width 10 height 10
checkbox input "true"
click at [533, 180] on span "Rescued" at bounding box center [547, 175] width 53 height 24
click at [520, 179] on input "Rescued" at bounding box center [514, 174] width 10 height 10
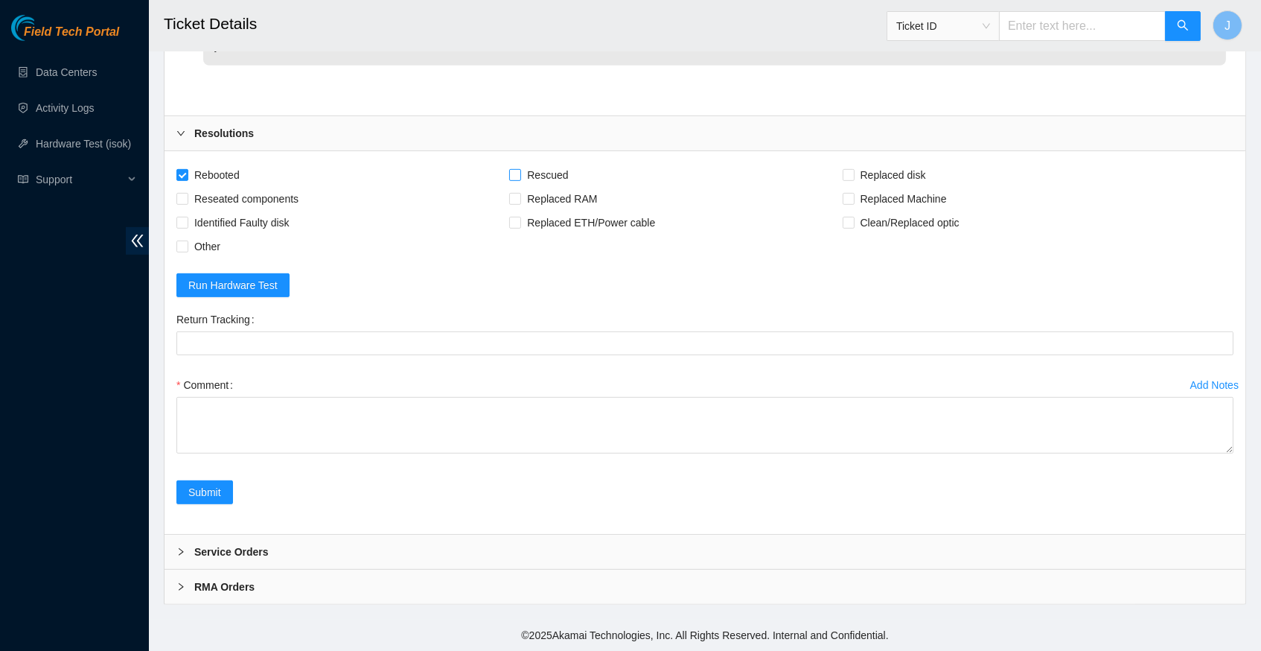
checkbox input "true"
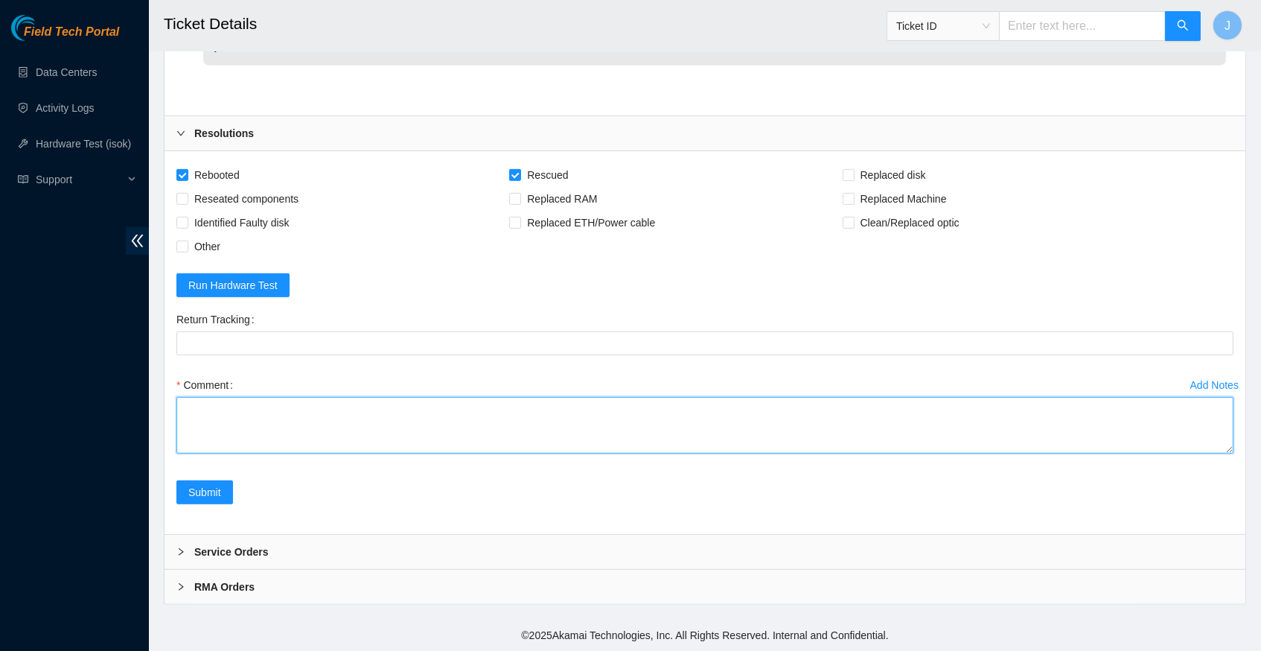
click at [325, 411] on textarea "Comment" at bounding box center [704, 425] width 1057 height 57
paste textarea "348667 [DATE] 03:17:58 [TECHNICAL_ID] FAILED Result Detail Message Ticket ID [T…"
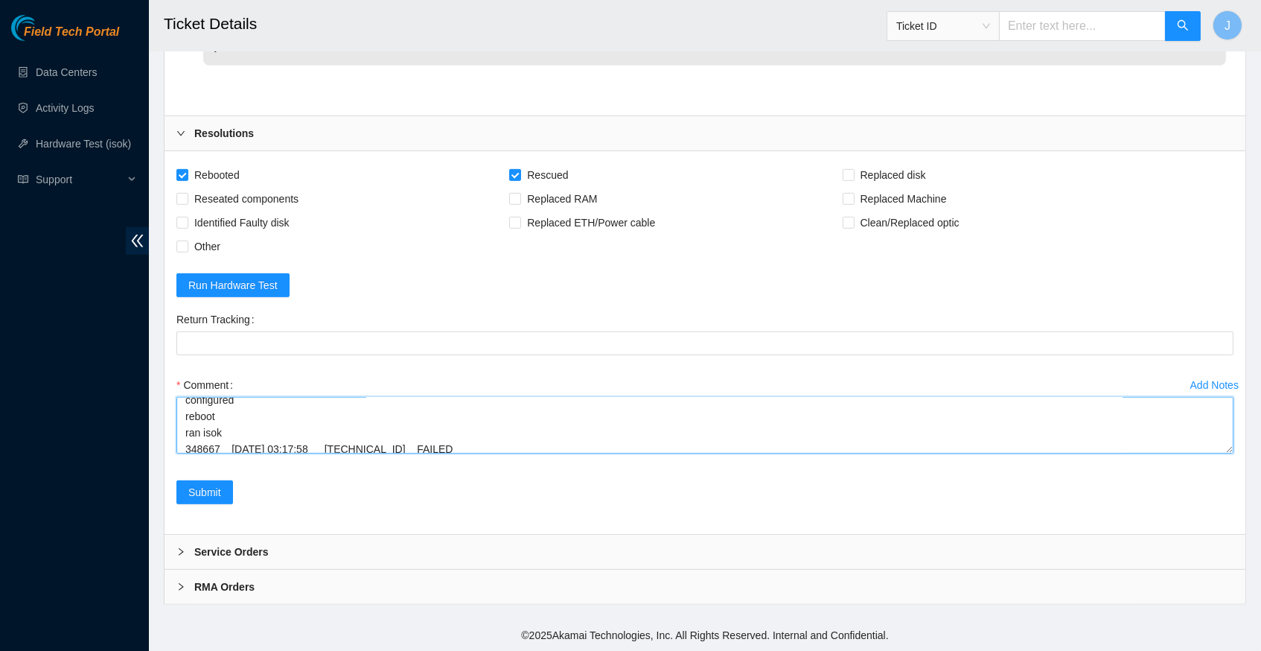
scroll to position [205, 0]
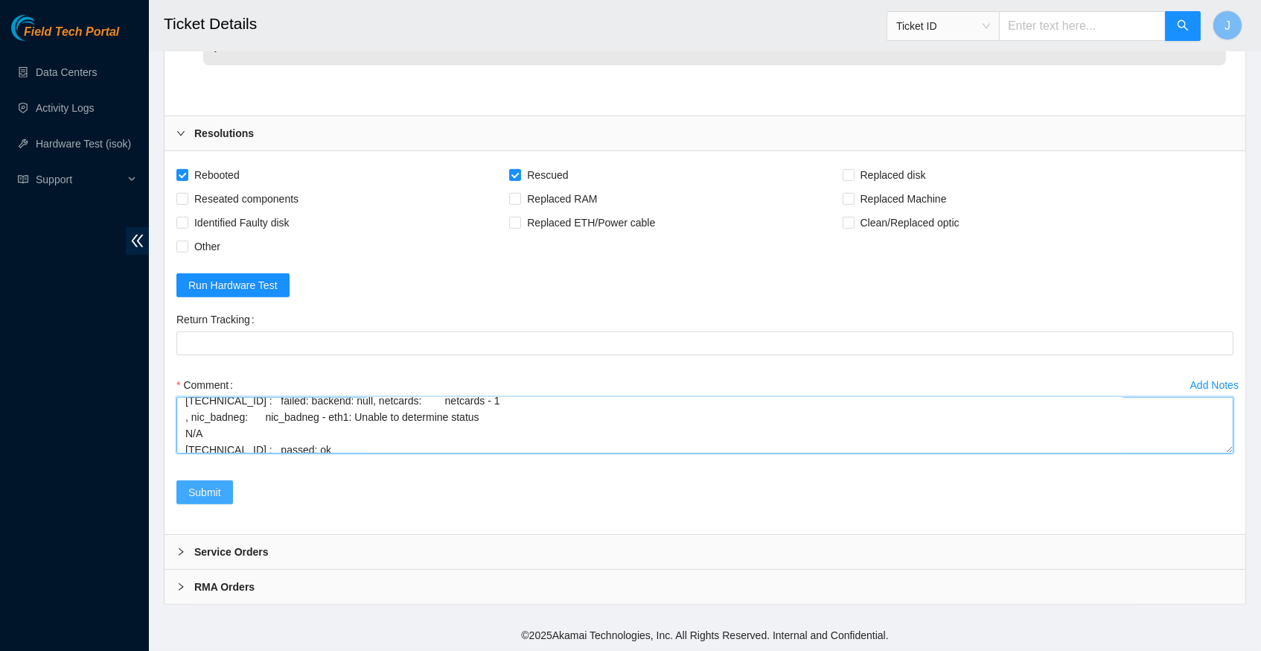
type textarea "verify server and rack info request NOCC safe to work access rescued configured…"
click at [211, 499] on span "Submit" at bounding box center [204, 492] width 33 height 16
